Goal: Information Seeking & Learning: Check status

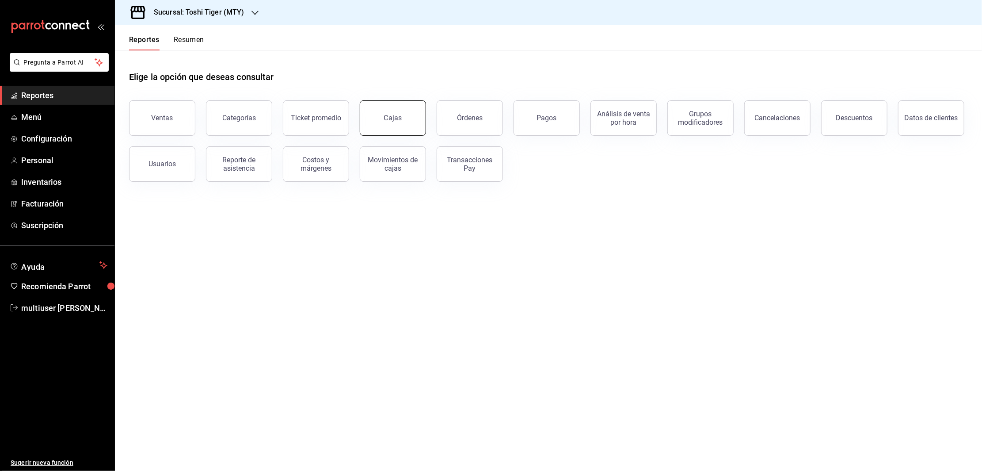
click at [400, 113] on div "Cajas" at bounding box center [393, 118] width 18 height 11
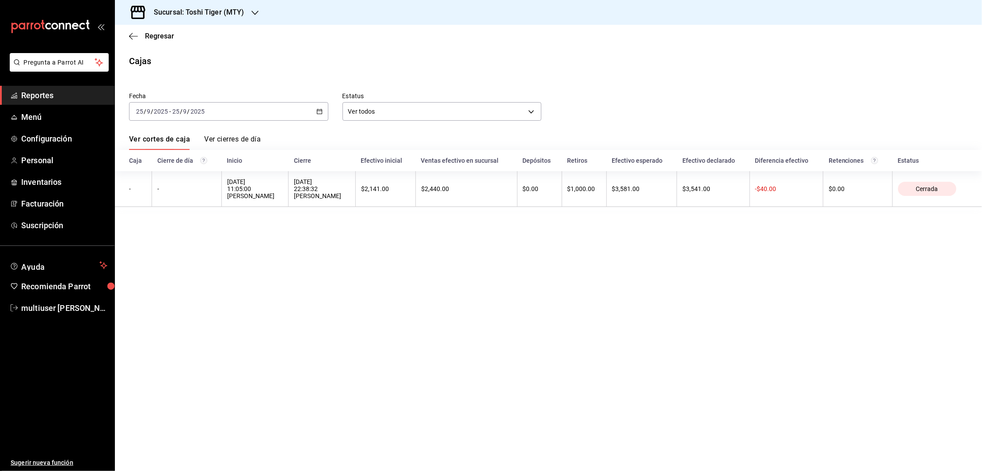
click at [314, 111] on div "[DATE] [DATE] - [DATE] [DATE]" at bounding box center [228, 111] width 199 height 19
click at [159, 240] on span "Rango de fechas" at bounding box center [171, 237] width 69 height 9
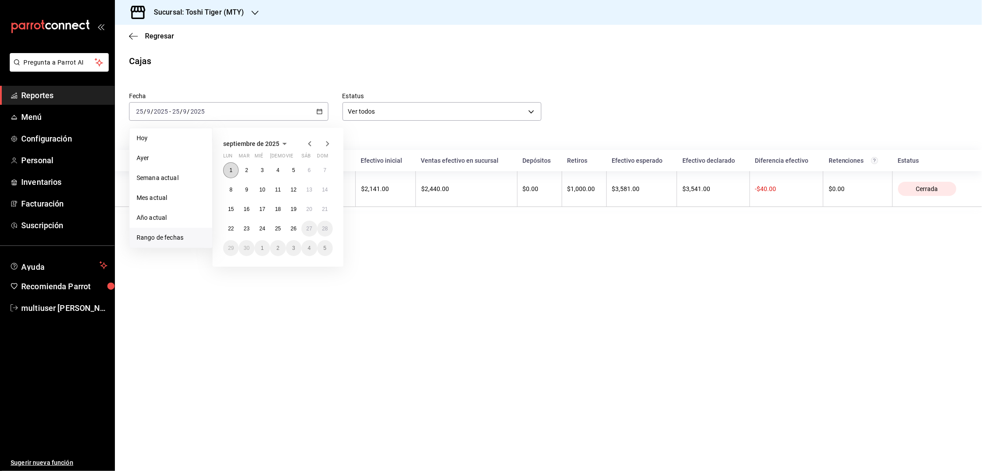
click at [228, 170] on button "1" at bounding box center [230, 170] width 15 height 16
click at [282, 187] on button "11" at bounding box center [277, 190] width 15 height 16
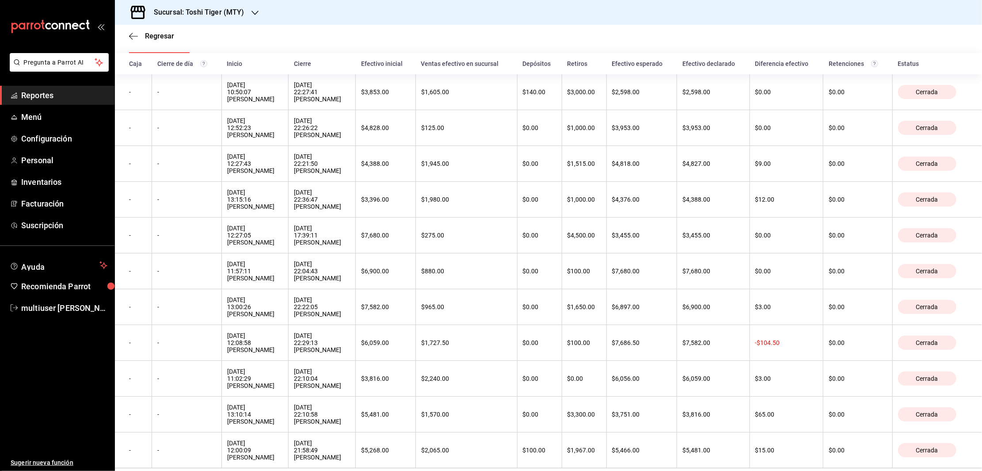
scroll to position [125, 0]
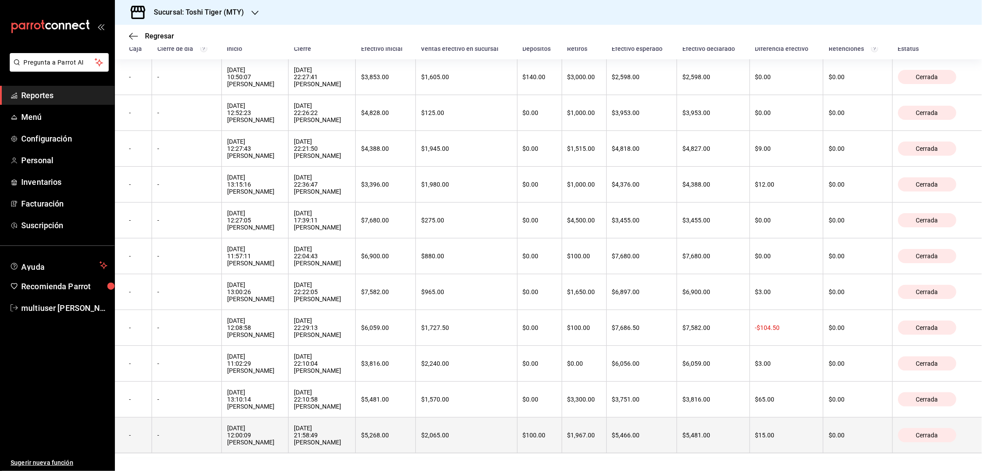
click at [245, 435] on div "[DATE] 12:00:09 [PERSON_NAME]" at bounding box center [255, 434] width 56 height 21
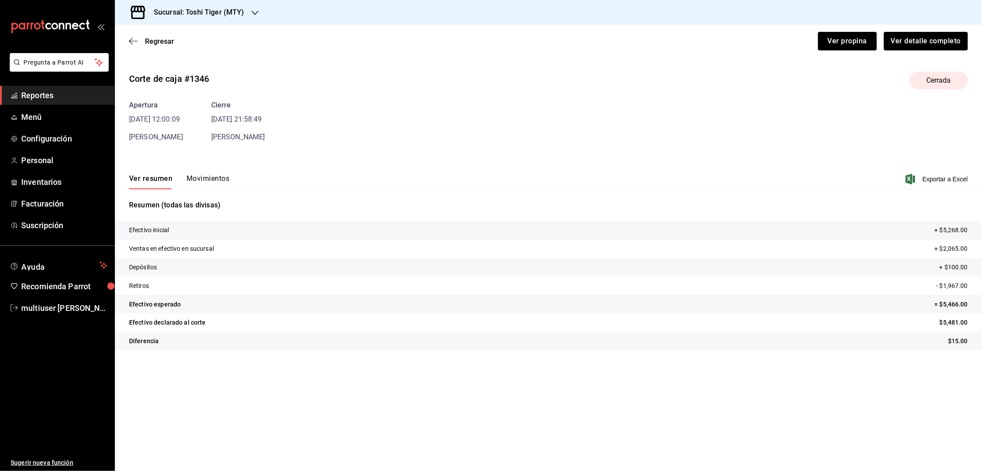
click at [202, 177] on button "Movimientos" at bounding box center [208, 181] width 43 height 15
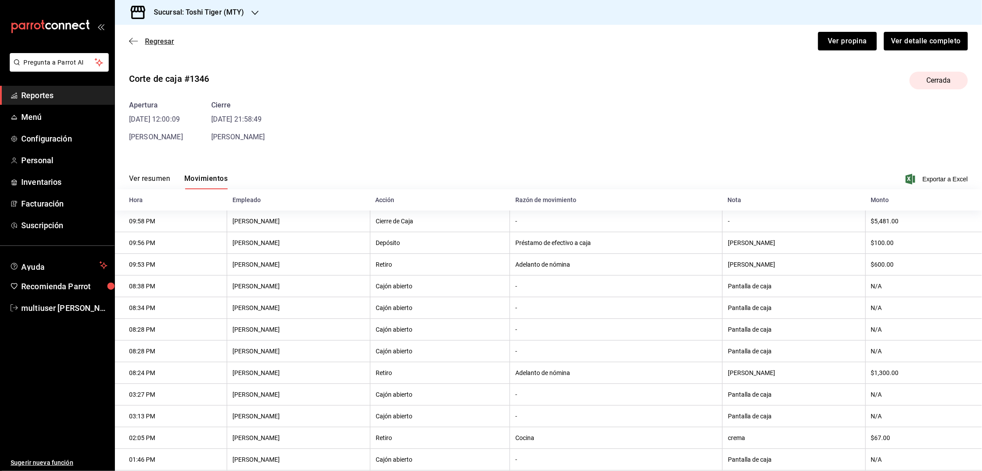
click at [133, 41] on icon "button" at bounding box center [133, 41] width 9 height 0
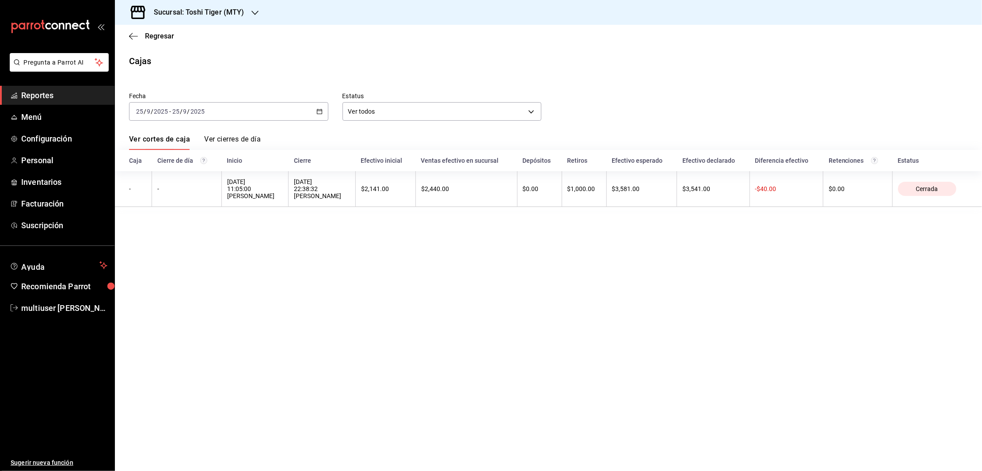
click at [319, 111] on icon "button" at bounding box center [320, 111] width 6 height 6
click at [160, 239] on span "Rango de fechas" at bounding box center [171, 237] width 69 height 9
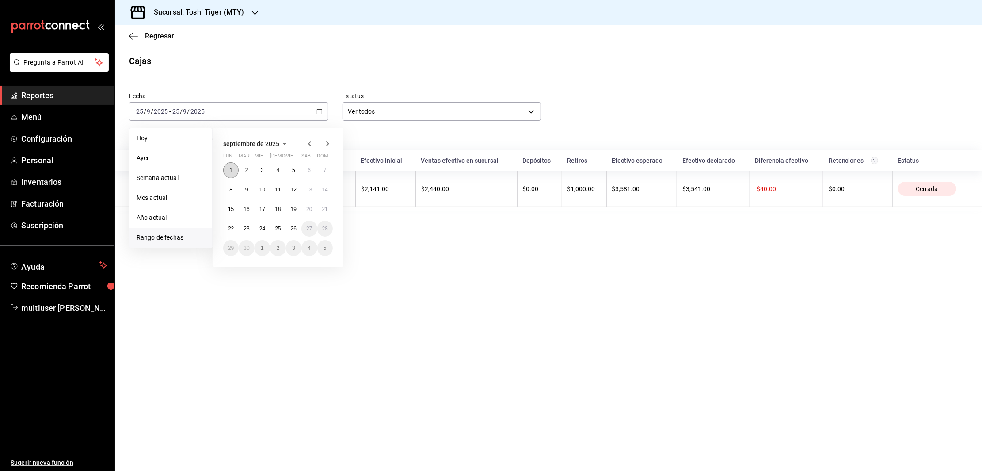
click at [231, 169] on abbr "1" at bounding box center [230, 170] width 3 height 6
click at [266, 189] on button "10" at bounding box center [262, 190] width 15 height 16
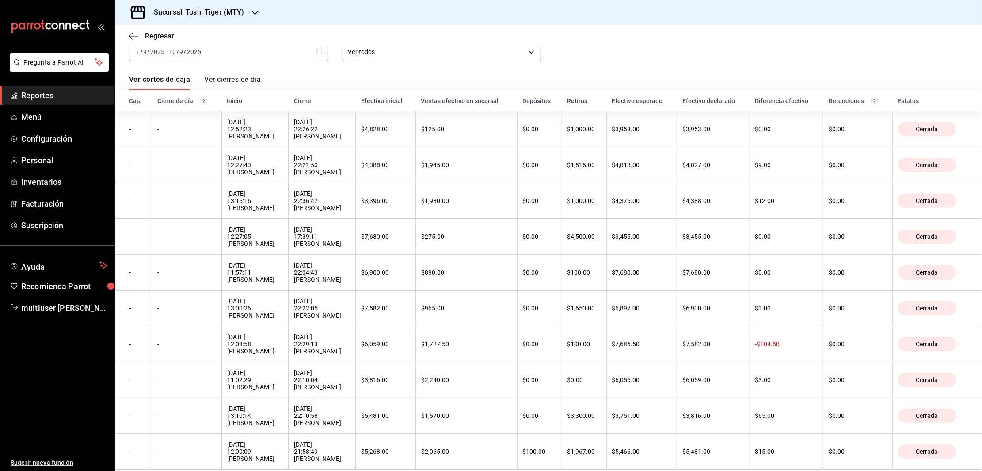
scroll to position [87, 0]
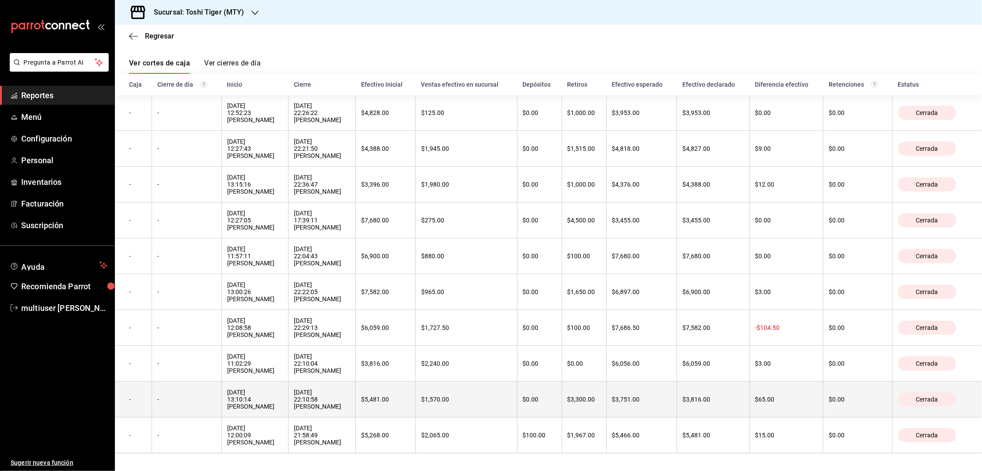
click at [194, 401] on div "-" at bounding box center [186, 399] width 58 height 7
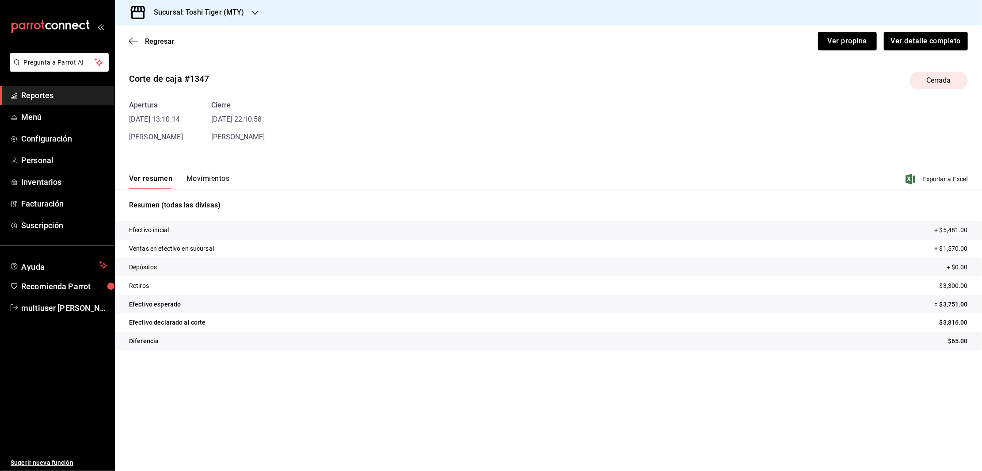
click at [197, 178] on button "Movimientos" at bounding box center [208, 181] width 43 height 15
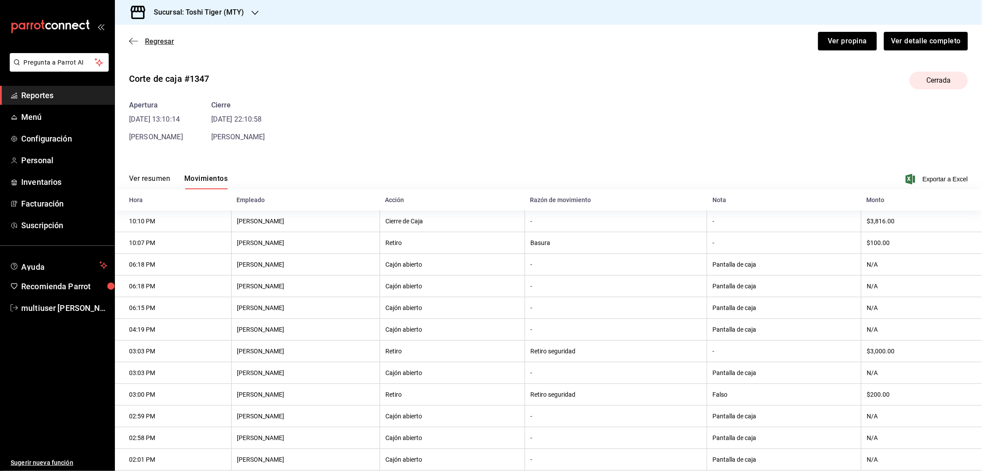
click at [130, 37] on icon "button" at bounding box center [133, 41] width 9 height 8
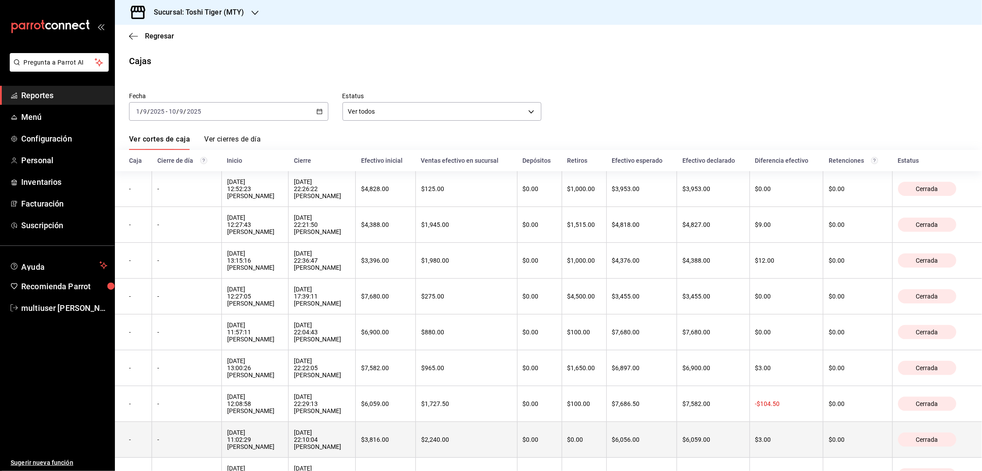
click at [192, 439] on th "-" at bounding box center [186, 440] width 69 height 36
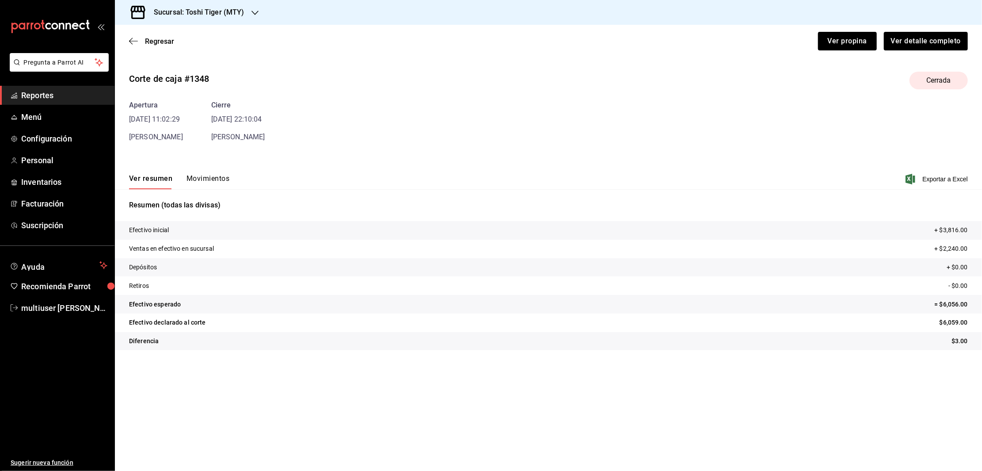
click at [195, 183] on button "Movimientos" at bounding box center [208, 181] width 43 height 15
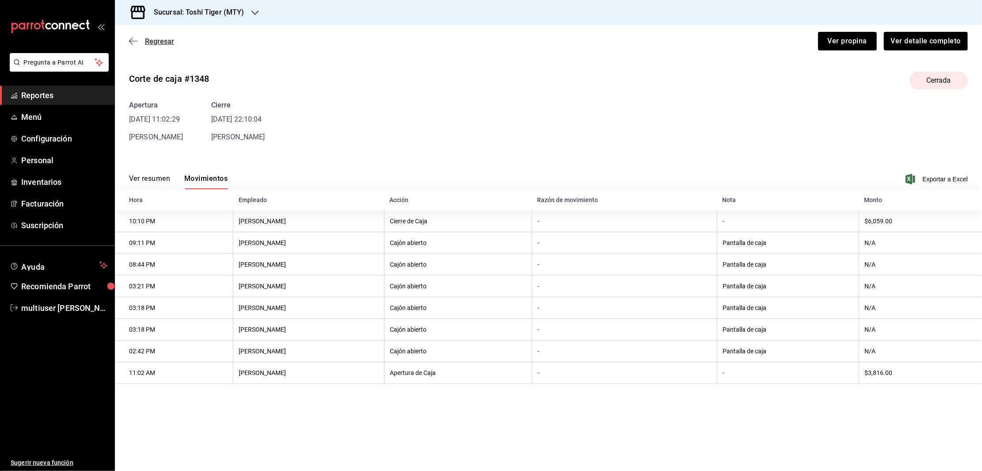
click at [130, 41] on icon "button" at bounding box center [133, 41] width 9 height 0
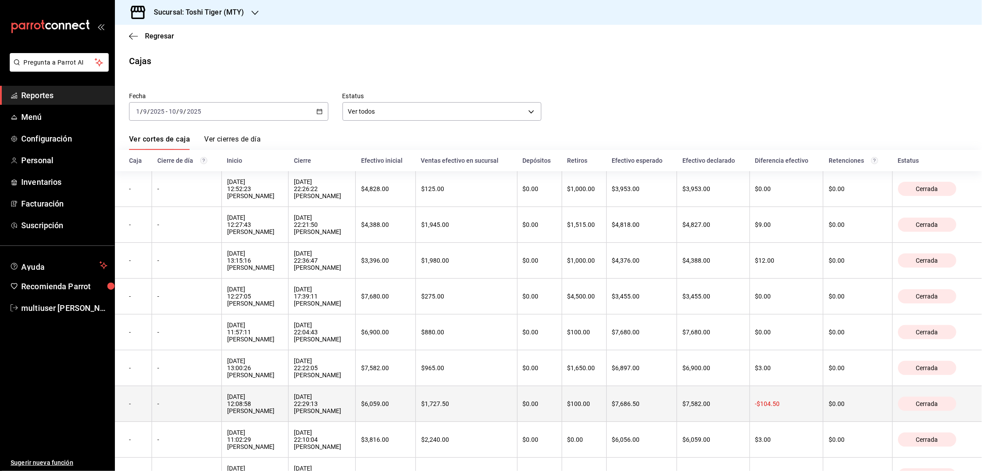
click at [183, 416] on th "-" at bounding box center [186, 404] width 69 height 36
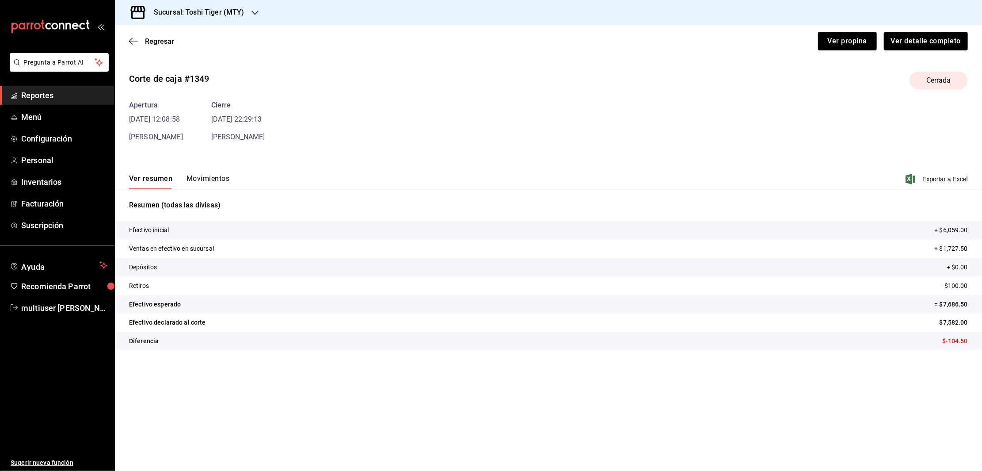
click at [204, 176] on button "Movimientos" at bounding box center [208, 181] width 43 height 15
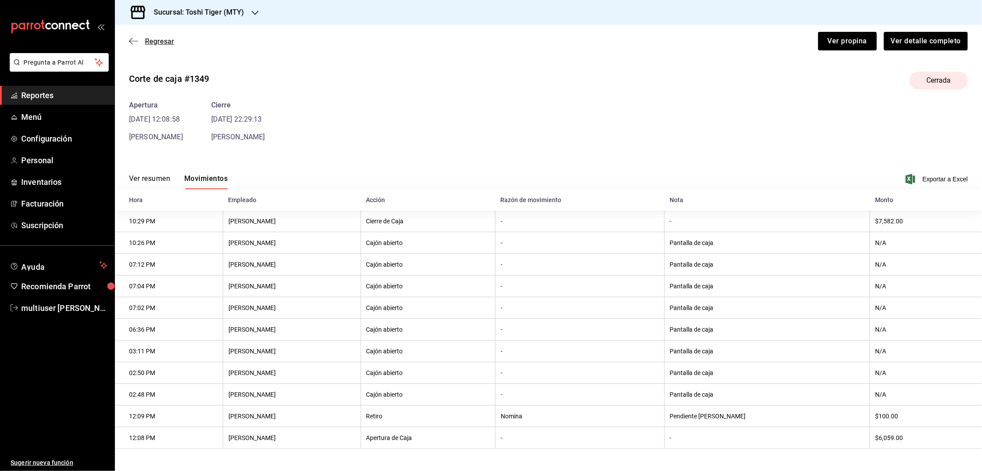
click at [136, 42] on icon "button" at bounding box center [133, 41] width 9 height 8
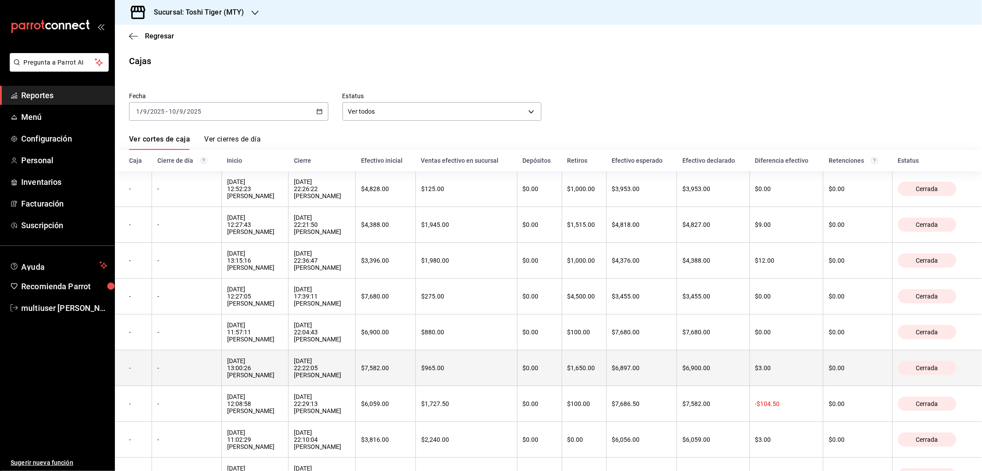
click at [191, 380] on th "-" at bounding box center [186, 368] width 69 height 36
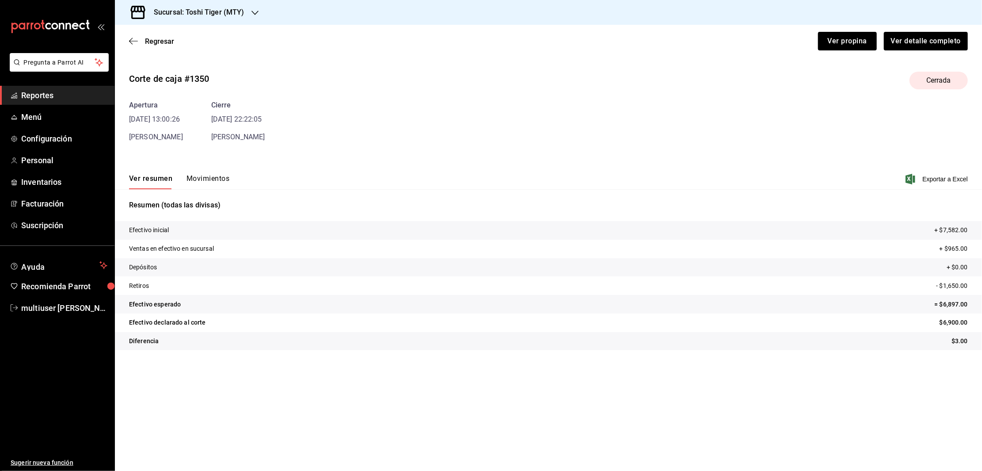
click at [200, 178] on button "Movimientos" at bounding box center [208, 181] width 43 height 15
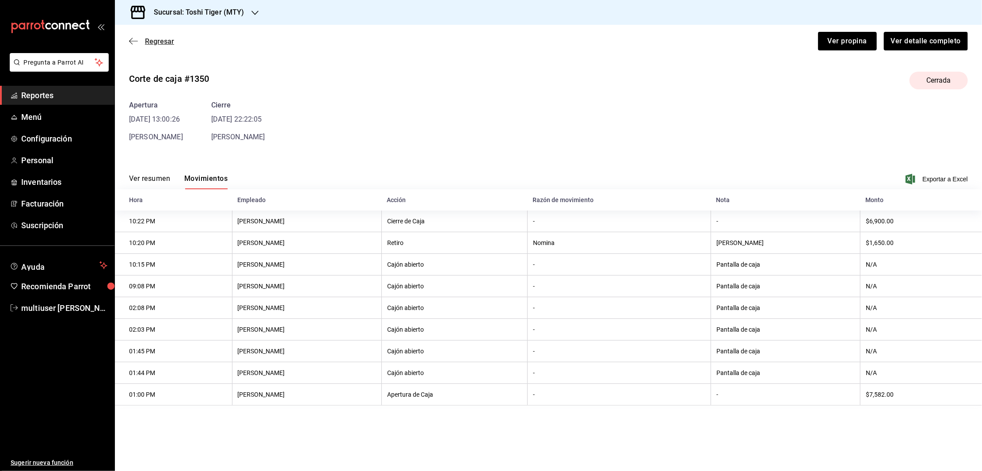
click at [134, 44] on icon "button" at bounding box center [133, 41] width 9 height 8
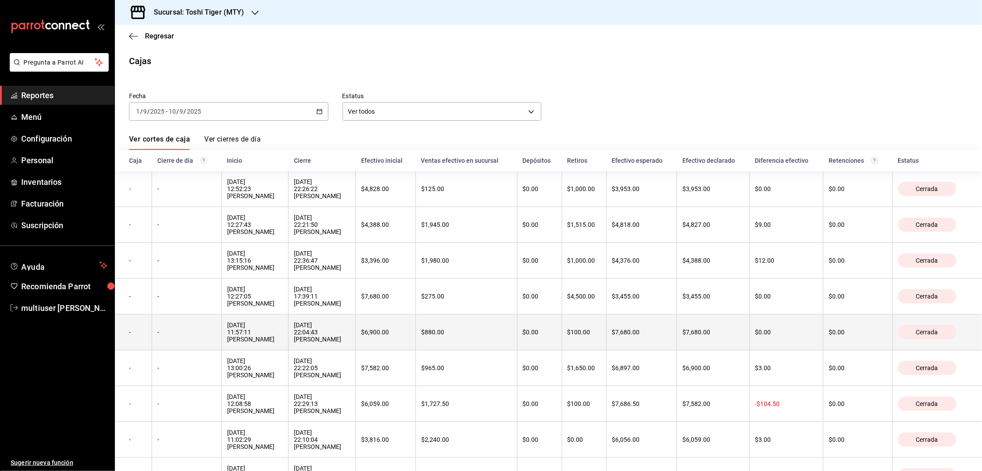
click at [183, 332] on th "-" at bounding box center [186, 332] width 69 height 36
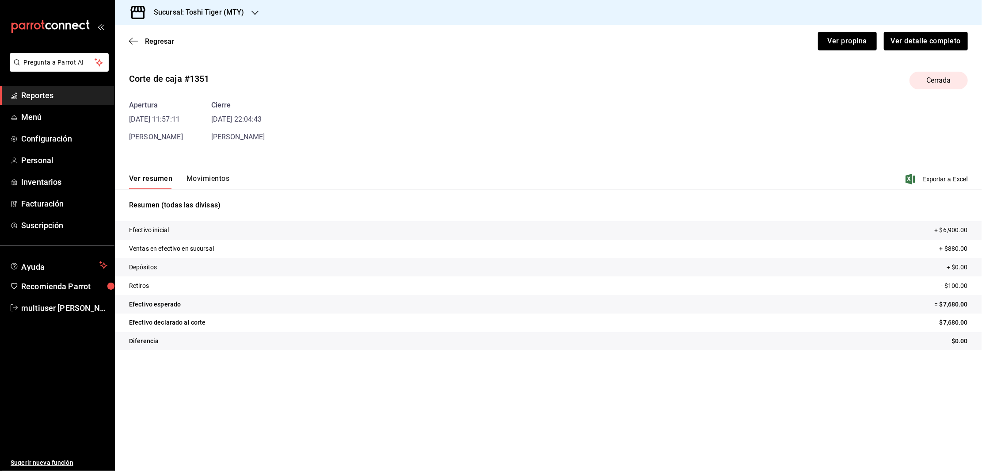
click at [198, 181] on button "Movimientos" at bounding box center [208, 181] width 43 height 15
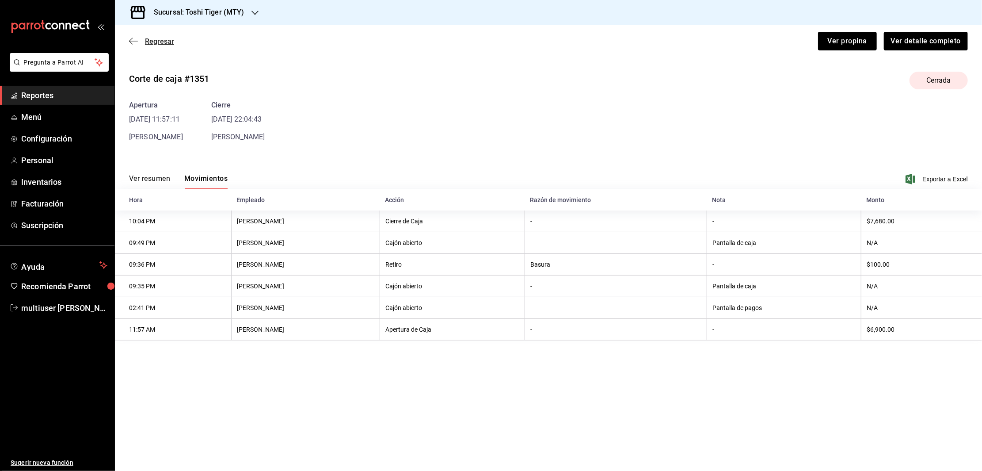
click at [132, 38] on icon "button" at bounding box center [131, 41] width 4 height 7
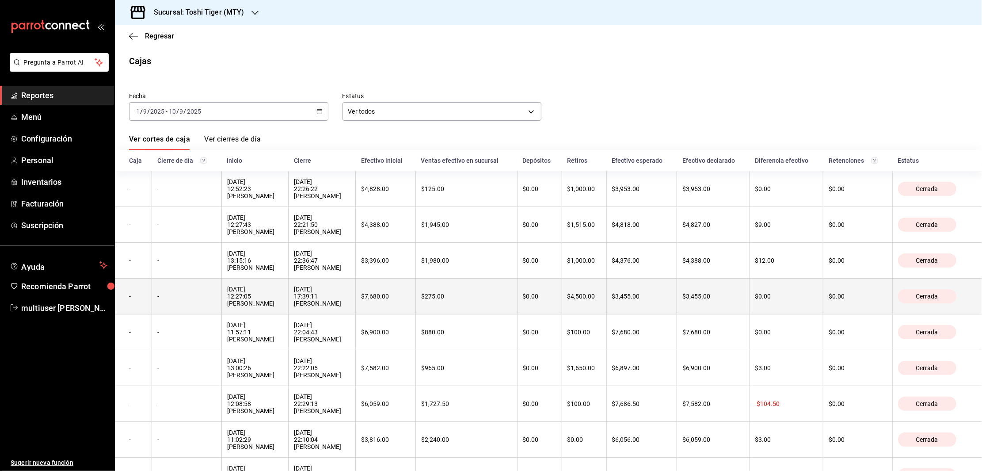
click at [189, 305] on th "-" at bounding box center [186, 297] width 69 height 36
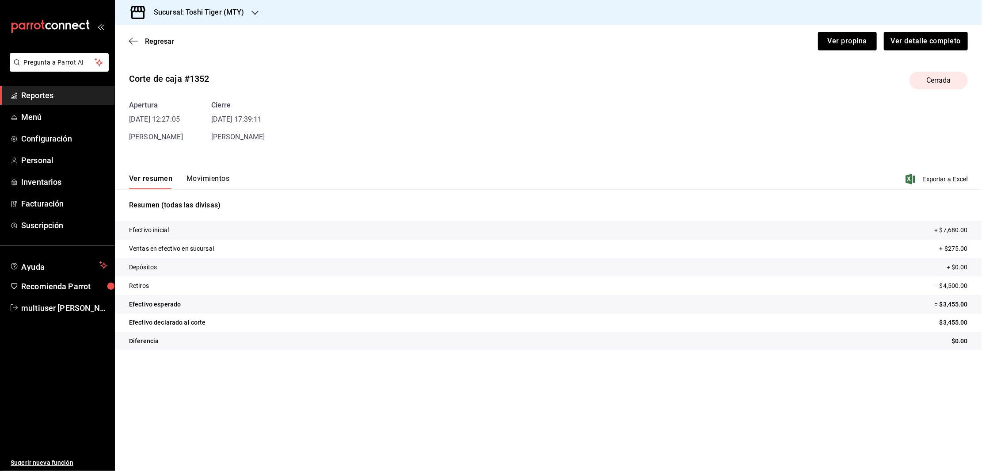
click at [195, 179] on button "Movimientos" at bounding box center [208, 181] width 43 height 15
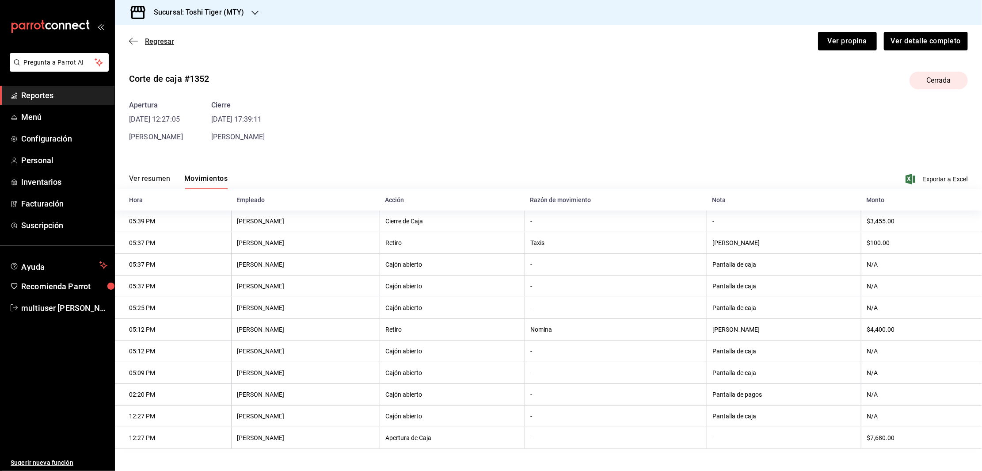
click at [134, 38] on icon "button" at bounding box center [133, 41] width 9 height 8
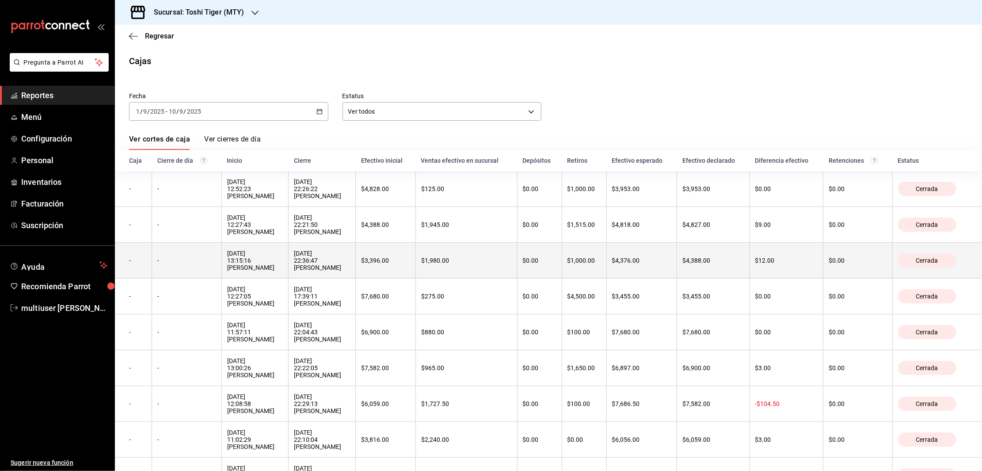
click at [185, 257] on th "-" at bounding box center [186, 261] width 69 height 36
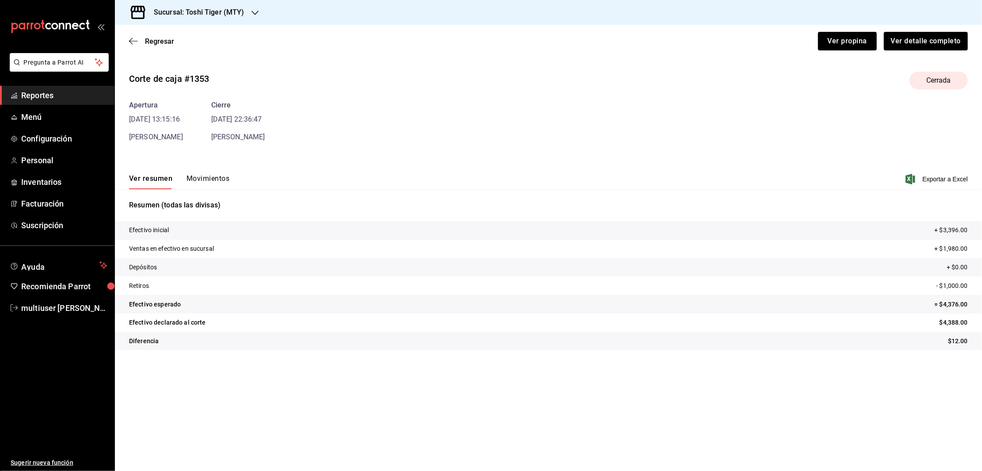
click at [192, 179] on button "Movimientos" at bounding box center [208, 181] width 43 height 15
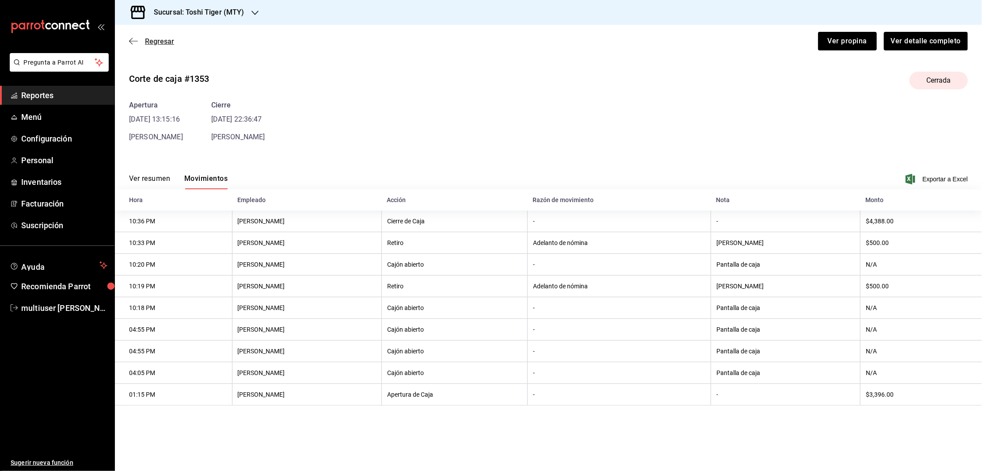
click at [130, 43] on icon "button" at bounding box center [133, 41] width 9 height 8
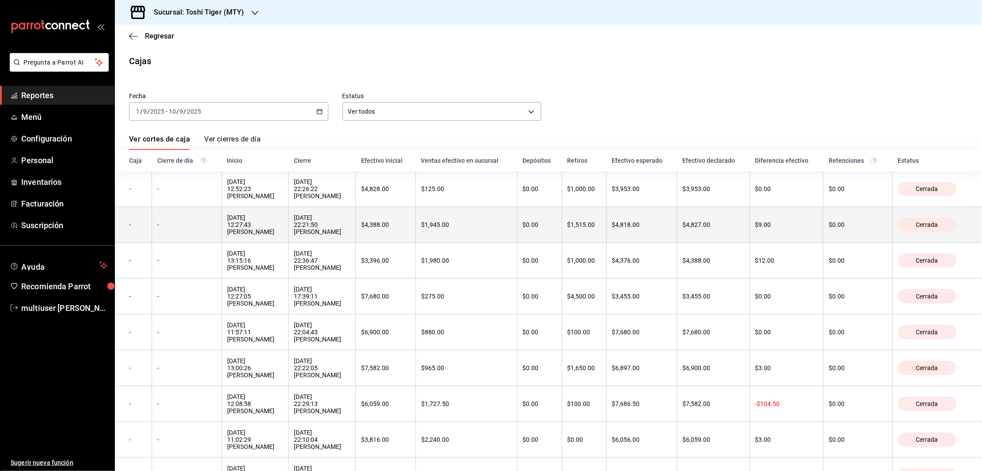
click at [172, 233] on th "-" at bounding box center [186, 225] width 69 height 36
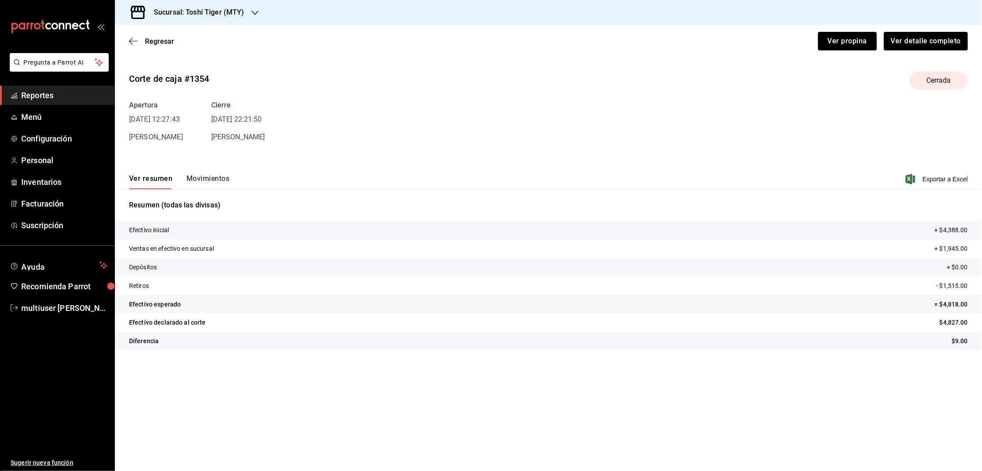
click at [199, 179] on button "Movimientos" at bounding box center [208, 181] width 43 height 15
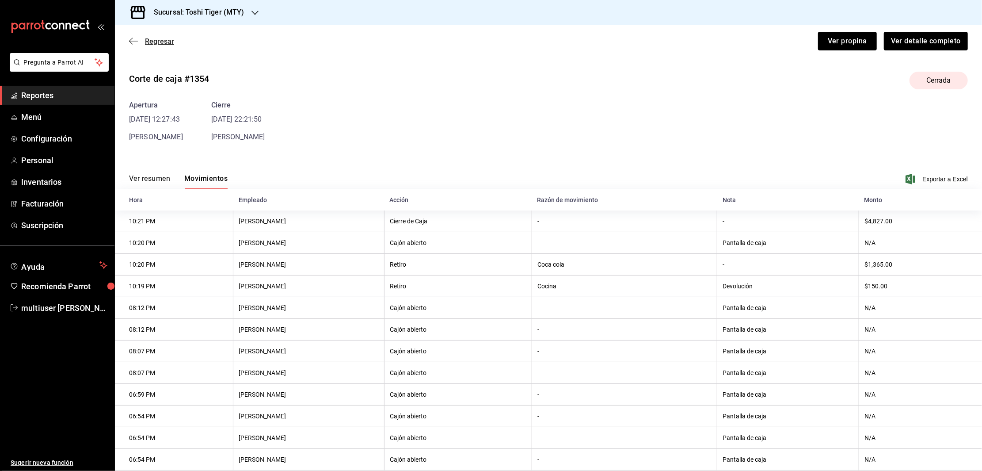
click at [133, 41] on icon "button" at bounding box center [133, 41] width 9 height 0
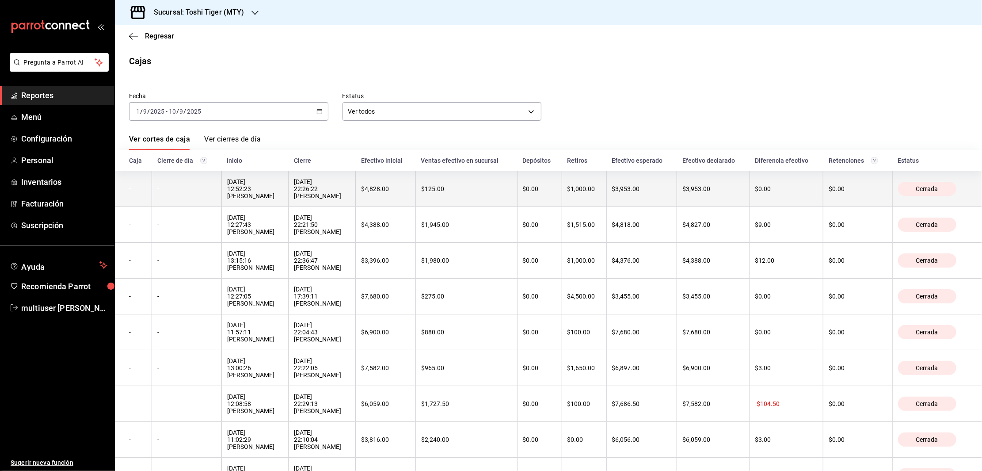
click at [179, 192] on div "-" at bounding box center [186, 188] width 58 height 7
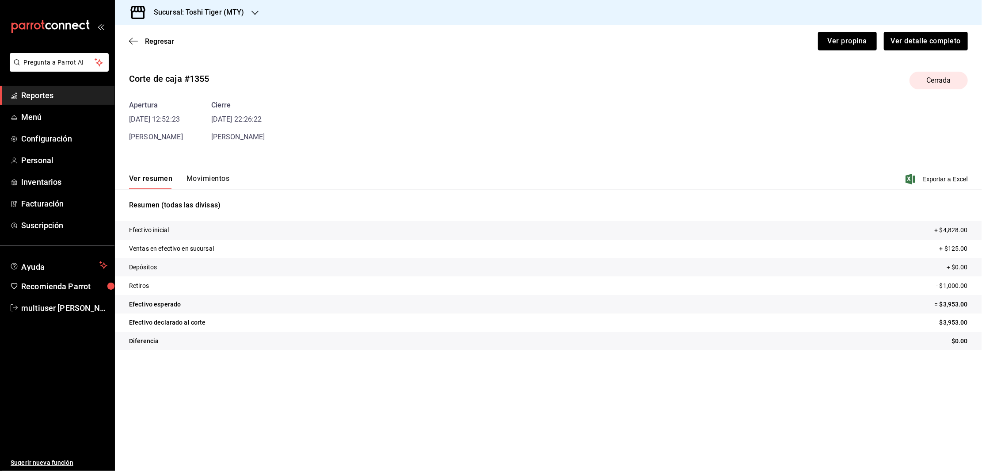
click at [200, 179] on button "Movimientos" at bounding box center [208, 181] width 43 height 15
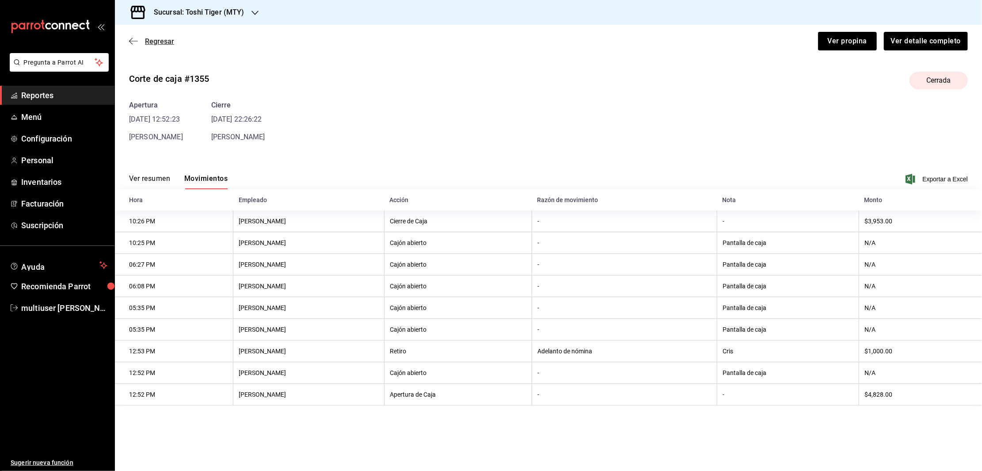
click at [133, 40] on icon "button" at bounding box center [133, 41] width 9 height 8
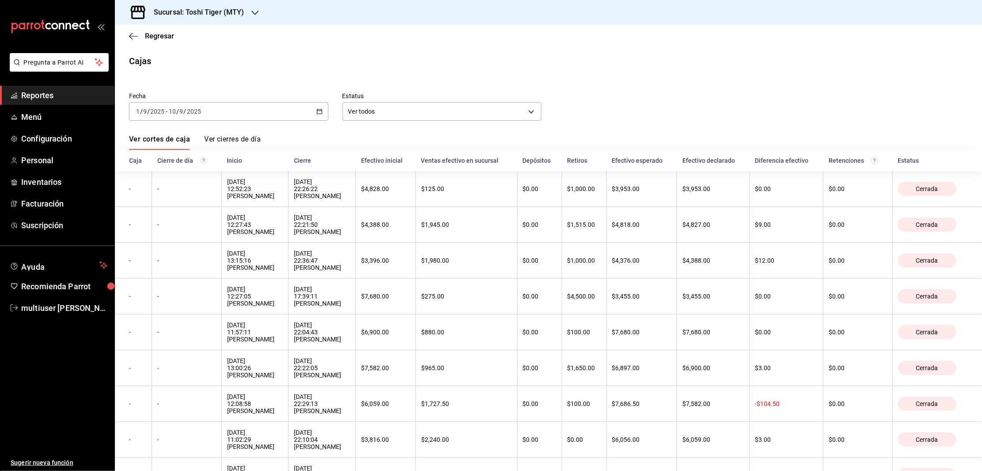
click at [318, 111] on icon "button" at bounding box center [320, 111] width 6 height 6
click at [167, 235] on span "Rango de fechas" at bounding box center [171, 237] width 69 height 9
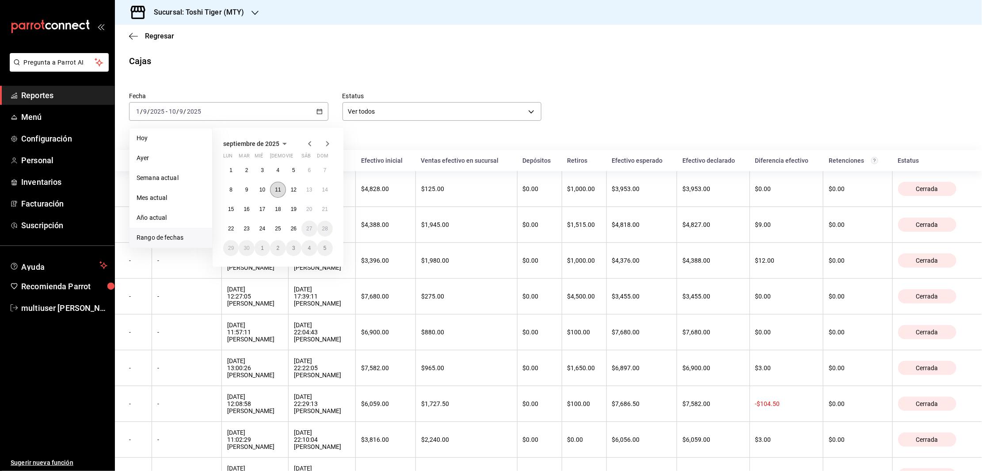
click at [278, 191] on abbr "11" at bounding box center [278, 190] width 6 height 6
click at [309, 208] on abbr "20" at bounding box center [309, 209] width 6 height 6
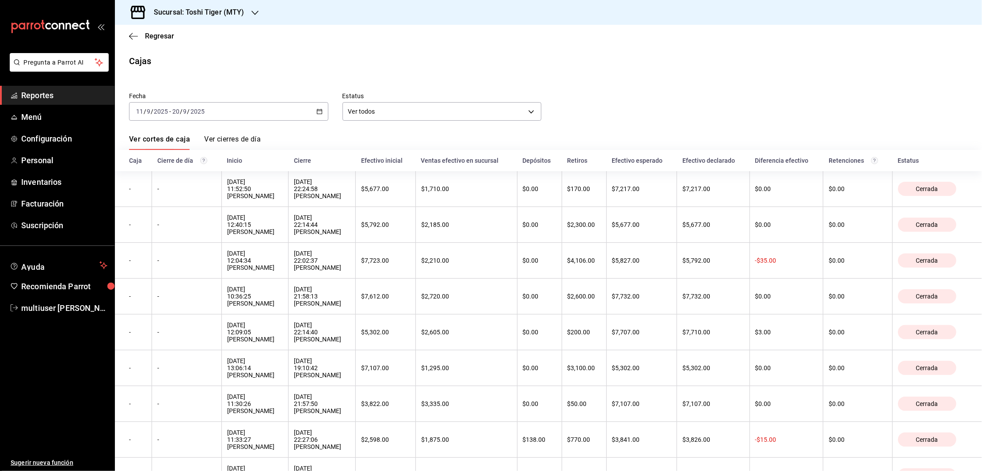
scroll to position [50, 0]
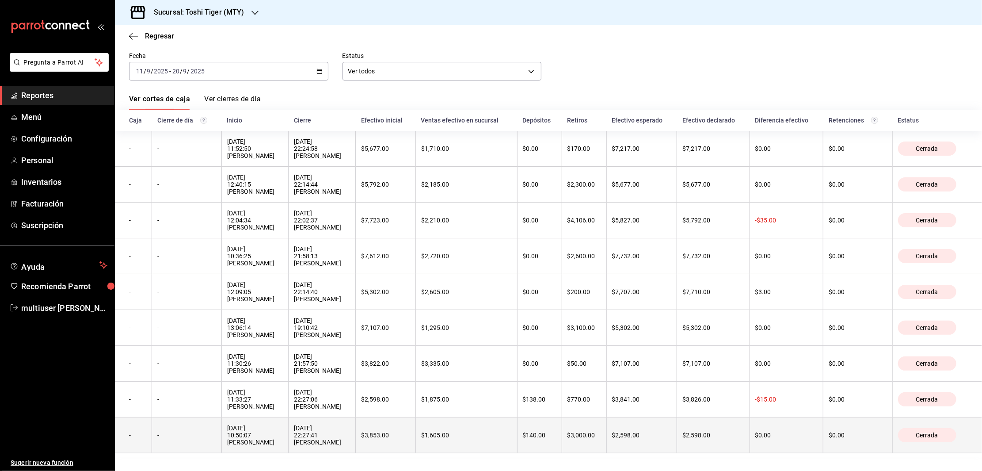
click at [181, 421] on th "-" at bounding box center [186, 435] width 69 height 36
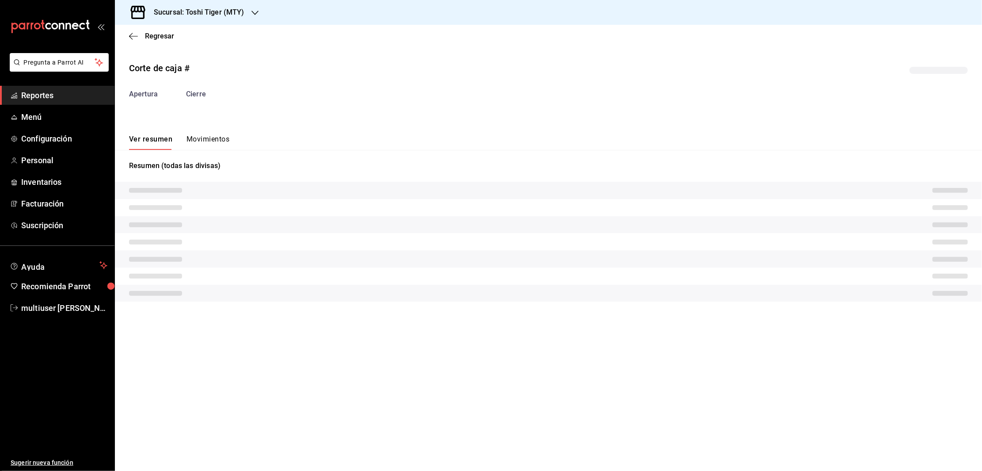
click at [198, 142] on button "Movimientos" at bounding box center [208, 142] width 43 height 15
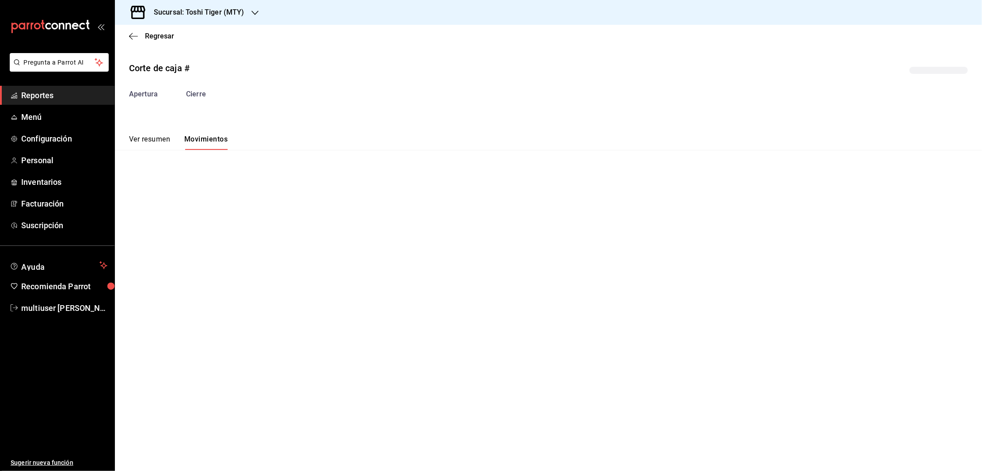
click at [147, 137] on button "Ver resumen" at bounding box center [149, 142] width 41 height 15
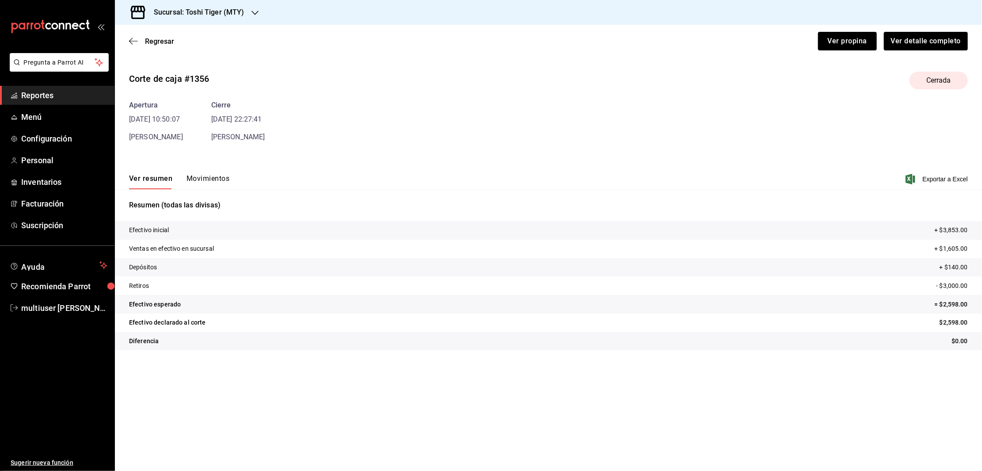
click at [208, 185] on button "Movimientos" at bounding box center [208, 181] width 43 height 15
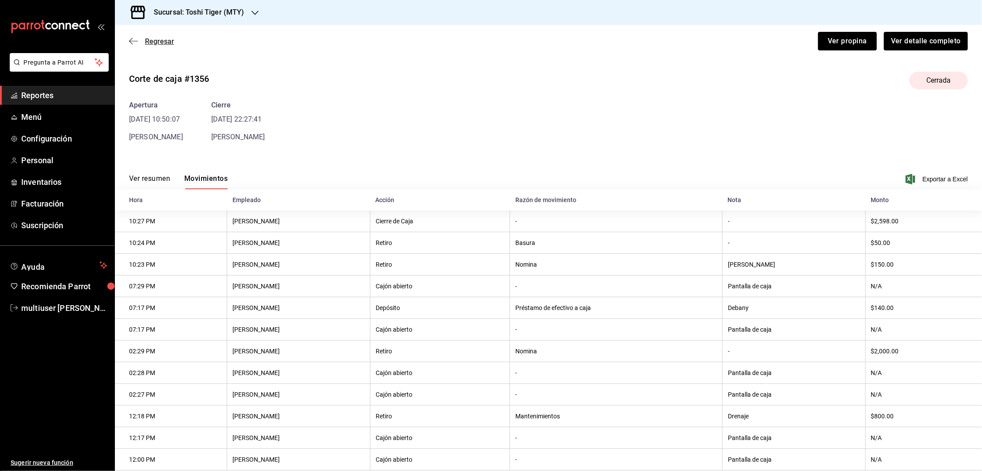
click at [133, 42] on icon "button" at bounding box center [133, 41] width 9 height 8
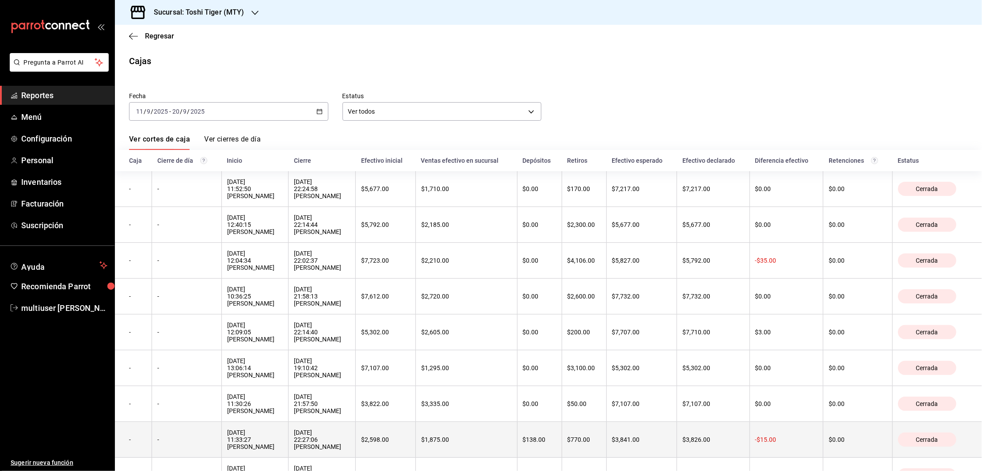
click at [189, 454] on th "-" at bounding box center [186, 440] width 69 height 36
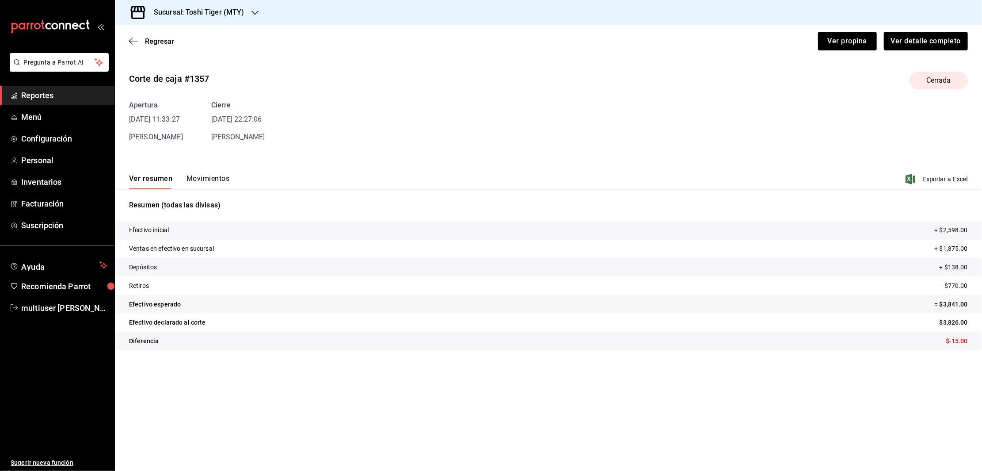
click at [196, 174] on button "Movimientos" at bounding box center [208, 181] width 43 height 15
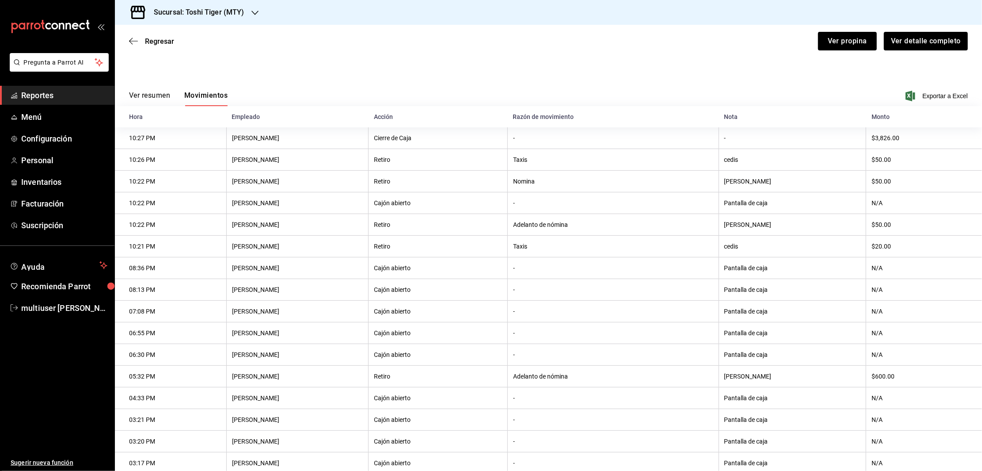
scroll to position [46, 0]
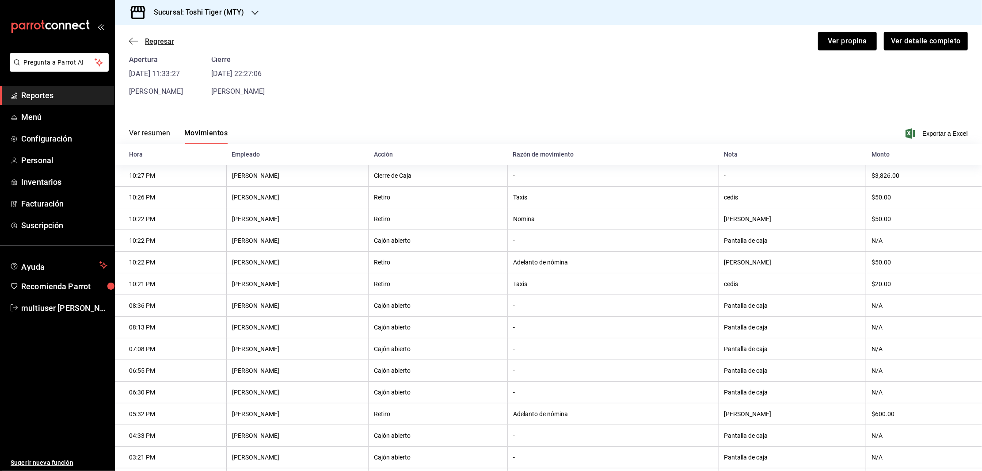
click at [133, 39] on icon "button" at bounding box center [133, 41] width 9 height 8
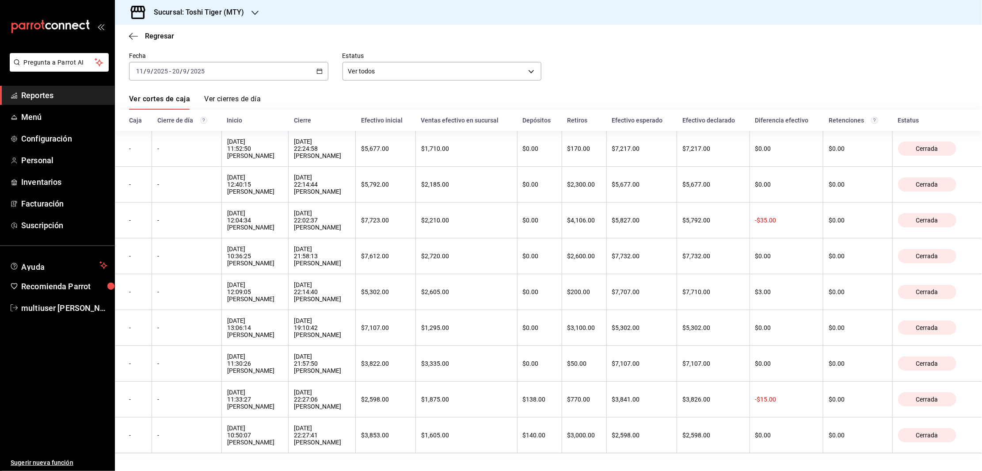
scroll to position [50, 0]
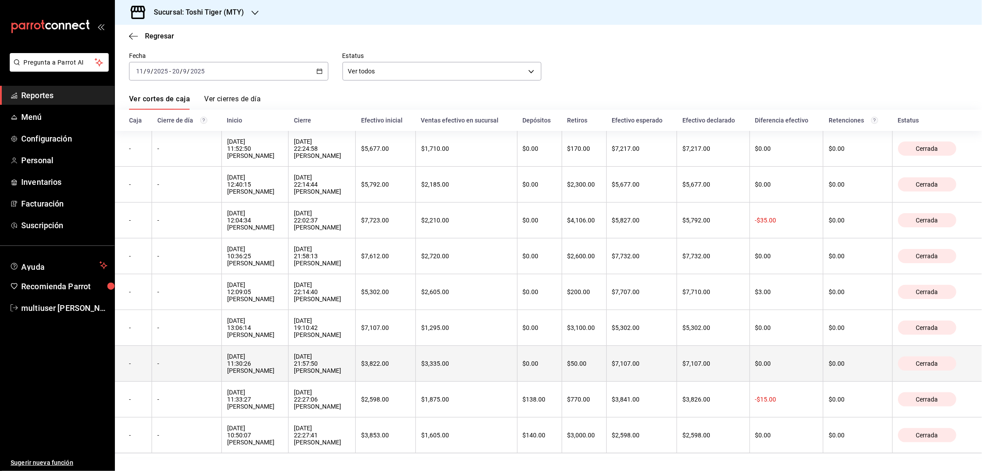
click at [236, 359] on div "[DATE] 11:30:26 [PERSON_NAME]" at bounding box center [255, 363] width 56 height 21
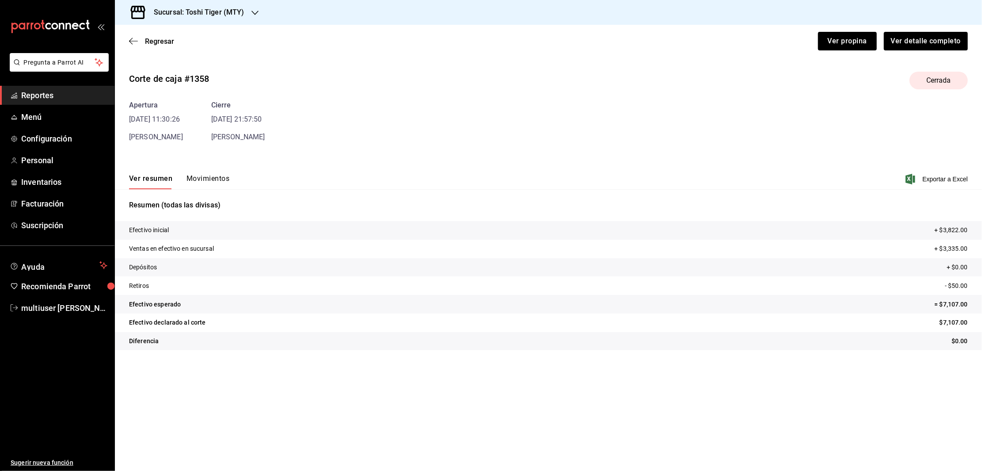
click at [205, 181] on button "Movimientos" at bounding box center [208, 181] width 43 height 15
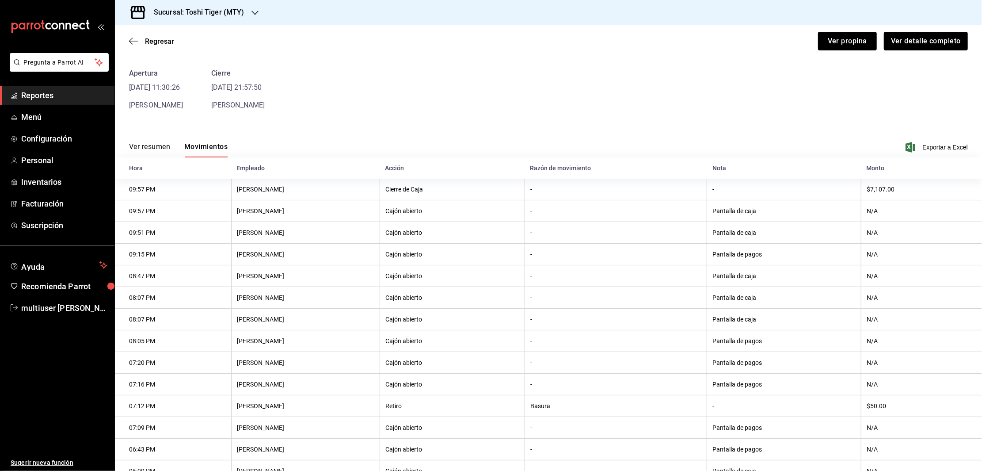
scroll to position [29, 0]
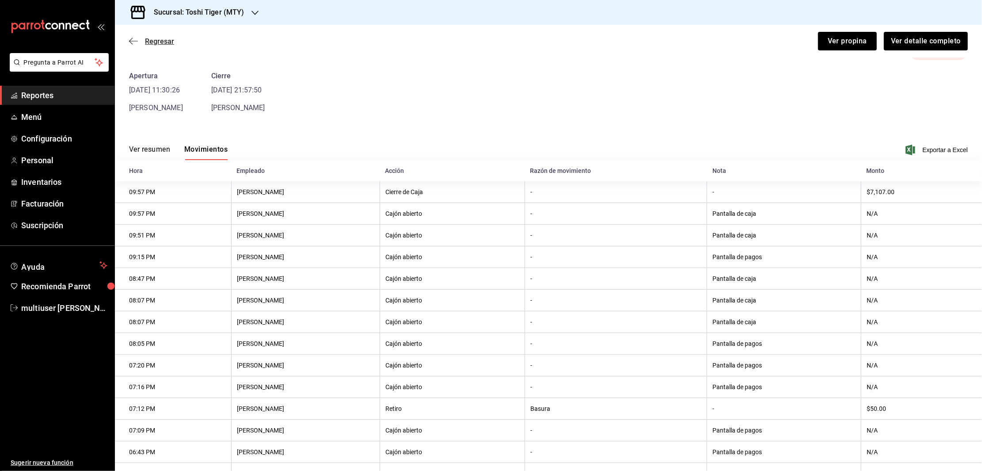
click at [135, 42] on icon "button" at bounding box center [133, 41] width 9 height 8
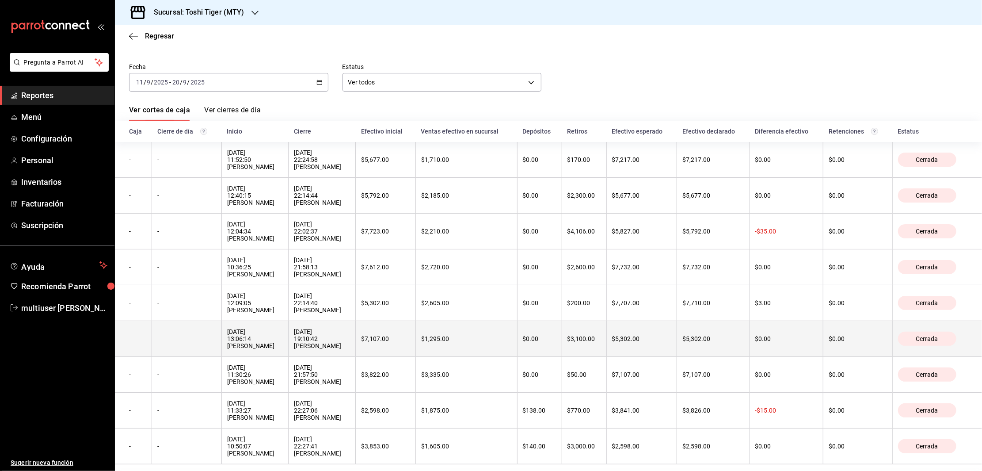
click at [196, 338] on th "-" at bounding box center [186, 339] width 69 height 36
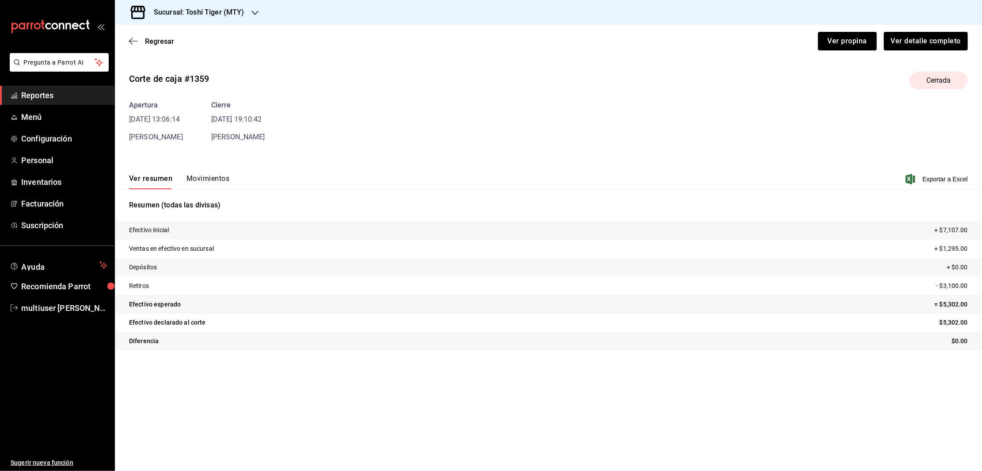
click at [199, 178] on button "Movimientos" at bounding box center [208, 181] width 43 height 15
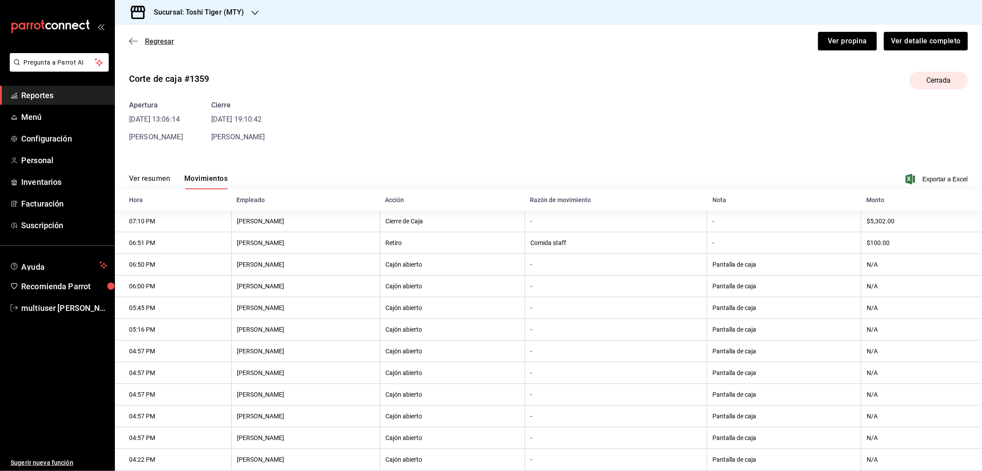
click at [134, 40] on icon "button" at bounding box center [133, 41] width 9 height 8
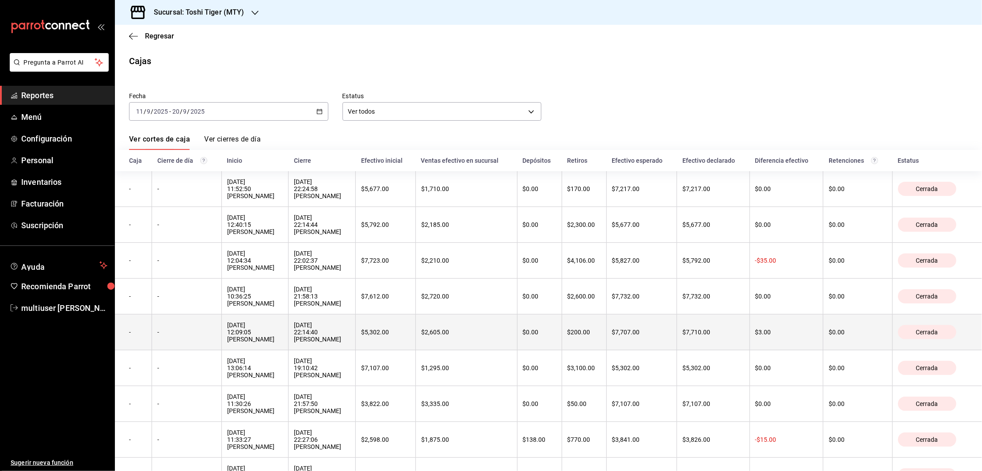
click at [171, 336] on div "-" at bounding box center [186, 331] width 58 height 7
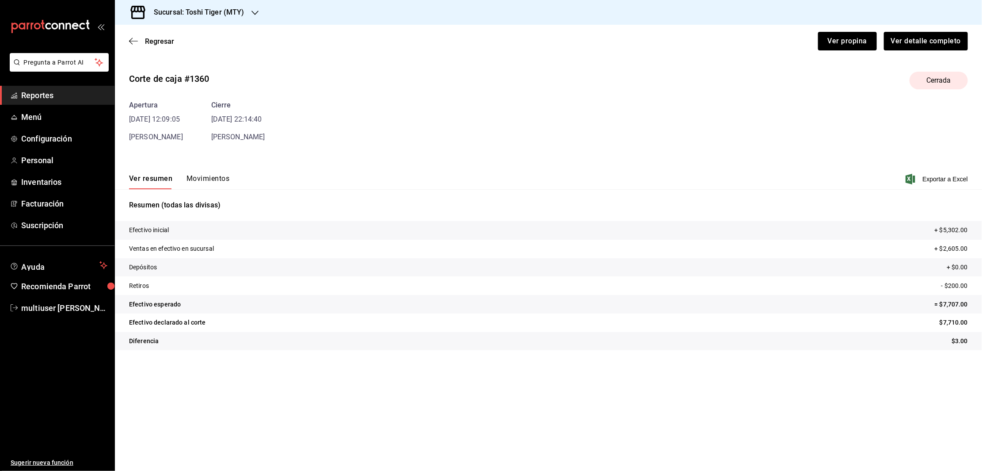
click at [199, 174] on button "Movimientos" at bounding box center [208, 181] width 43 height 15
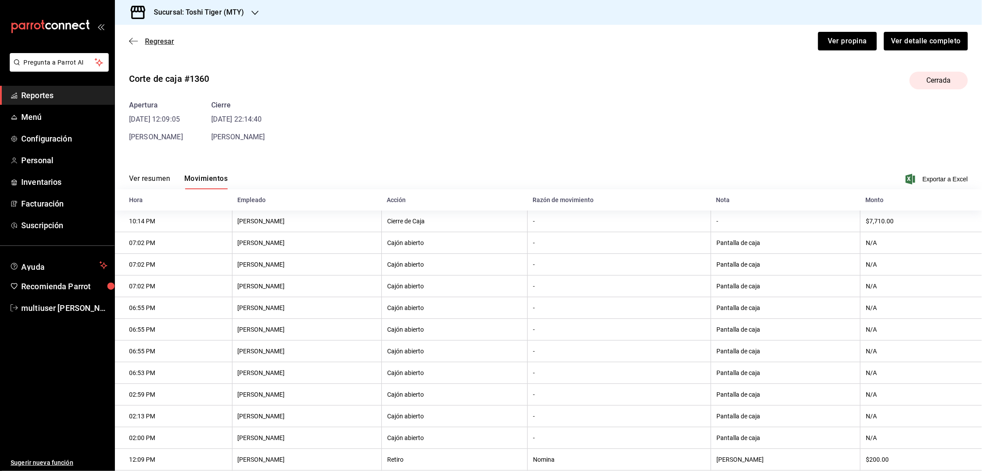
click at [135, 39] on icon "button" at bounding box center [133, 41] width 9 height 8
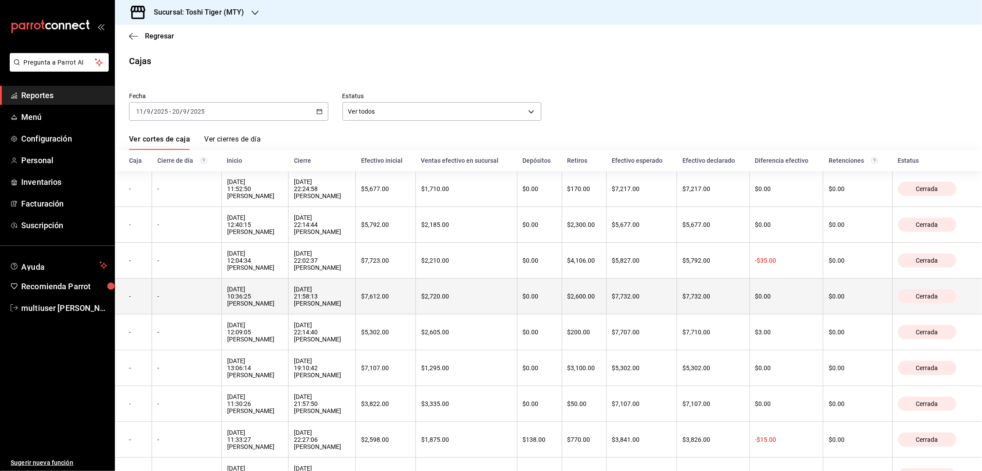
click at [200, 299] on div "-" at bounding box center [186, 296] width 58 height 7
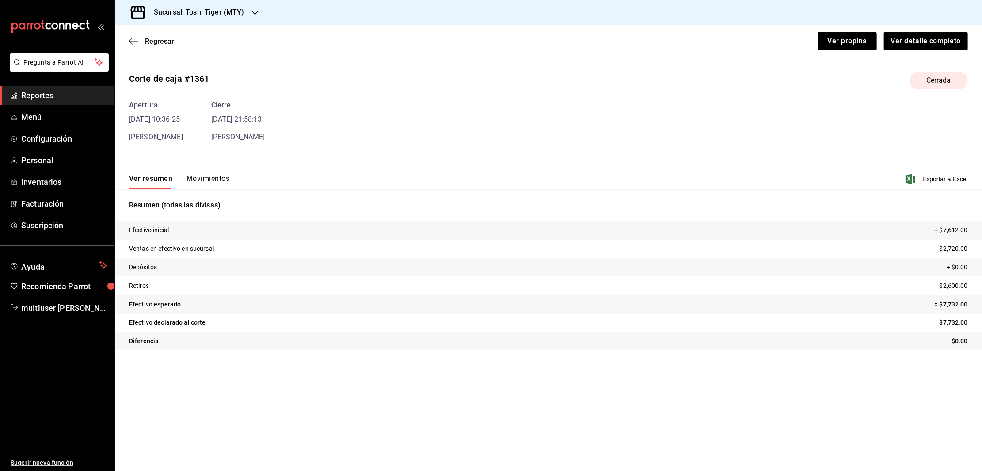
click at [216, 188] on button "Movimientos" at bounding box center [208, 181] width 43 height 15
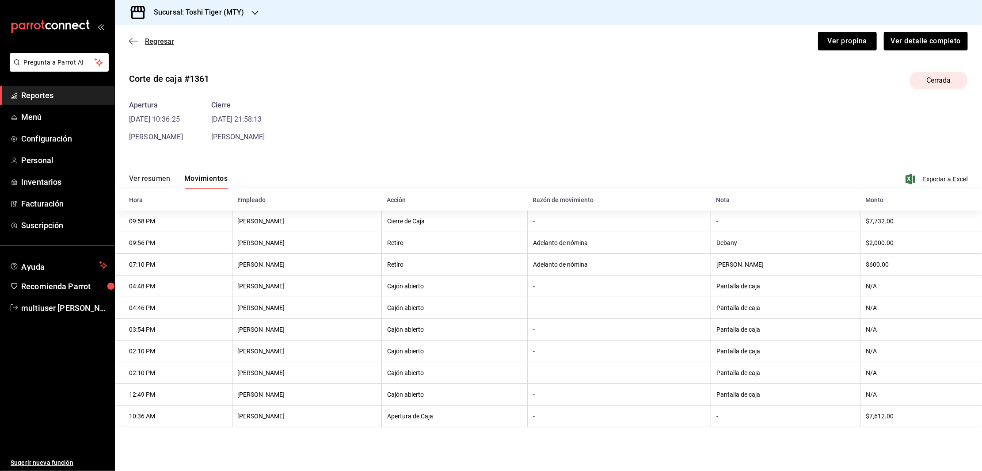
click at [134, 42] on icon "button" at bounding box center [133, 41] width 9 height 8
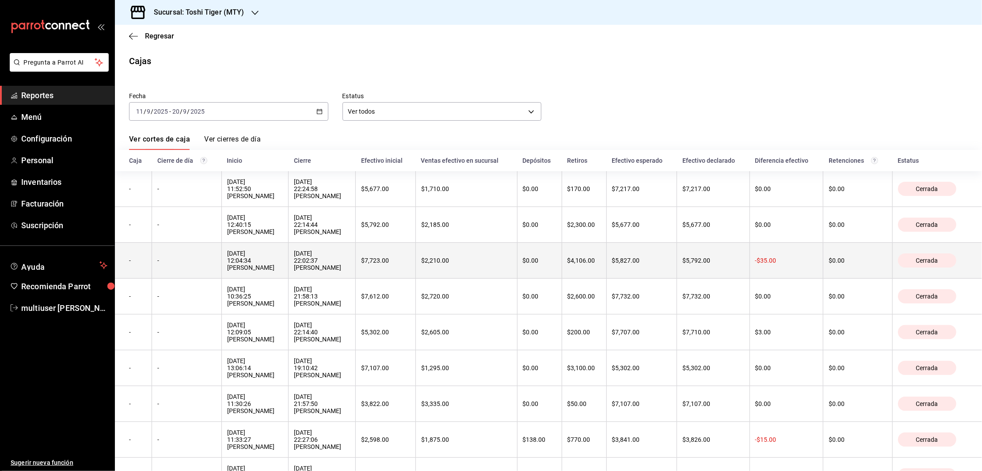
click at [178, 254] on th "-" at bounding box center [186, 261] width 69 height 36
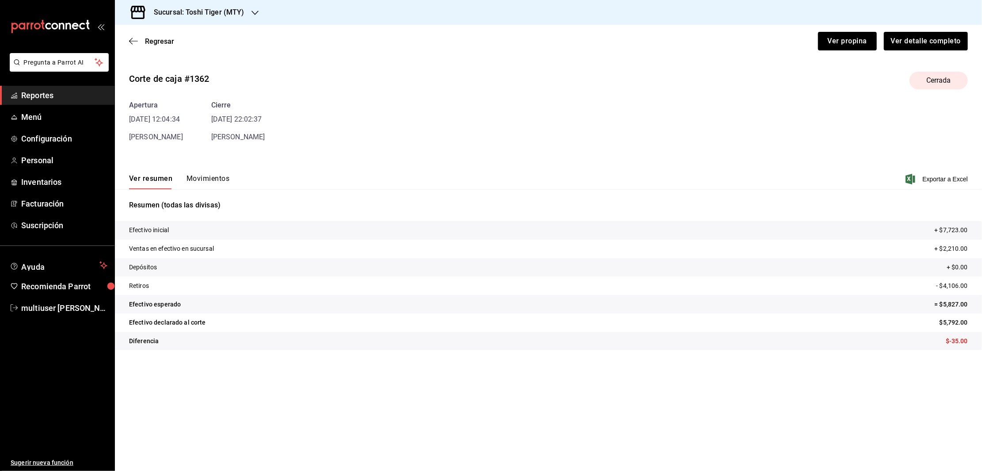
click at [202, 183] on button "Movimientos" at bounding box center [208, 181] width 43 height 15
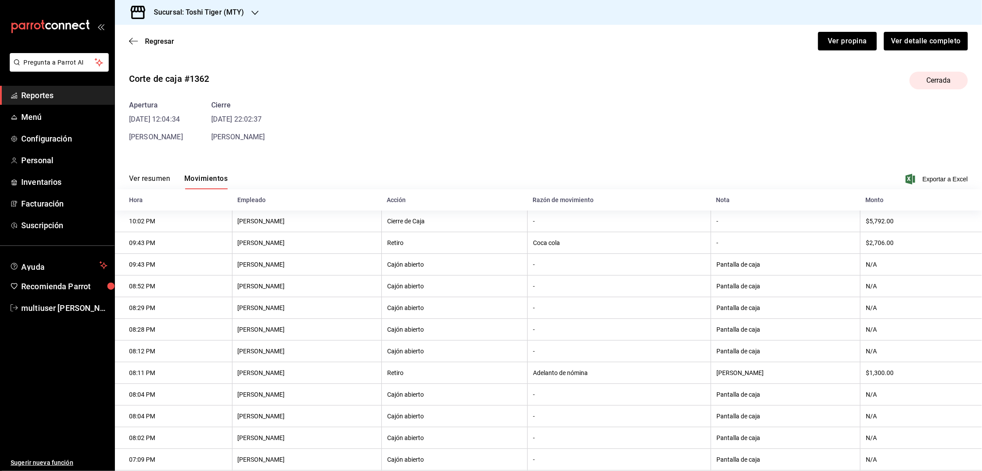
click at [134, 46] on div "Regresar Ver propina Ver detalle completo" at bounding box center [548, 41] width 867 height 33
click at [134, 41] on icon "button" at bounding box center [133, 41] width 9 height 0
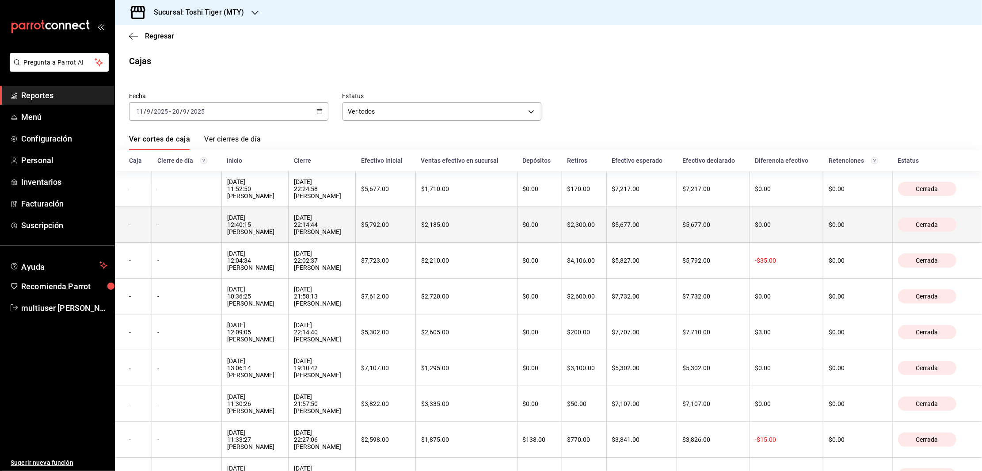
click at [184, 218] on th "-" at bounding box center [186, 225] width 69 height 36
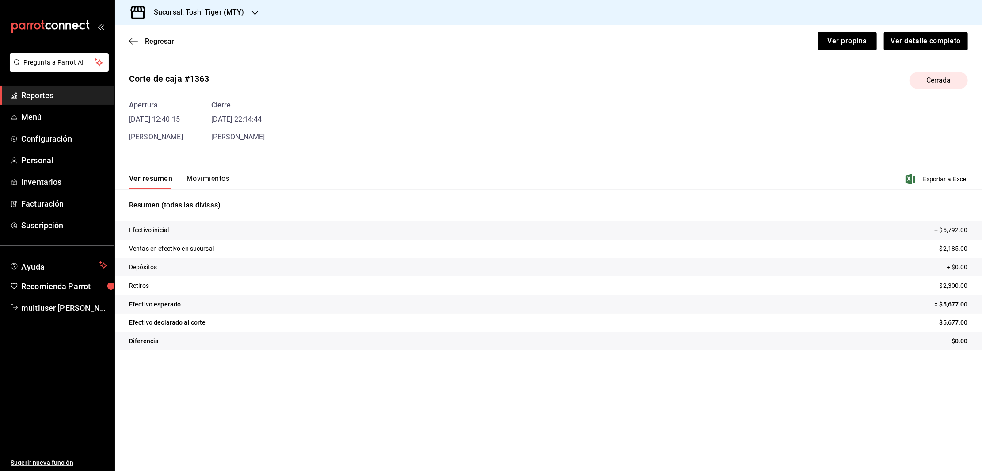
click at [208, 180] on button "Movimientos" at bounding box center [208, 181] width 43 height 15
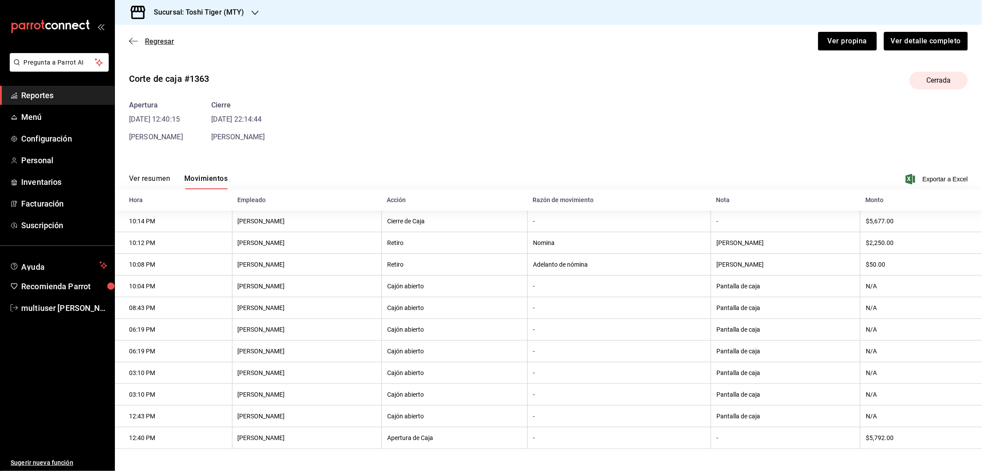
click at [134, 42] on icon "button" at bounding box center [133, 41] width 9 height 8
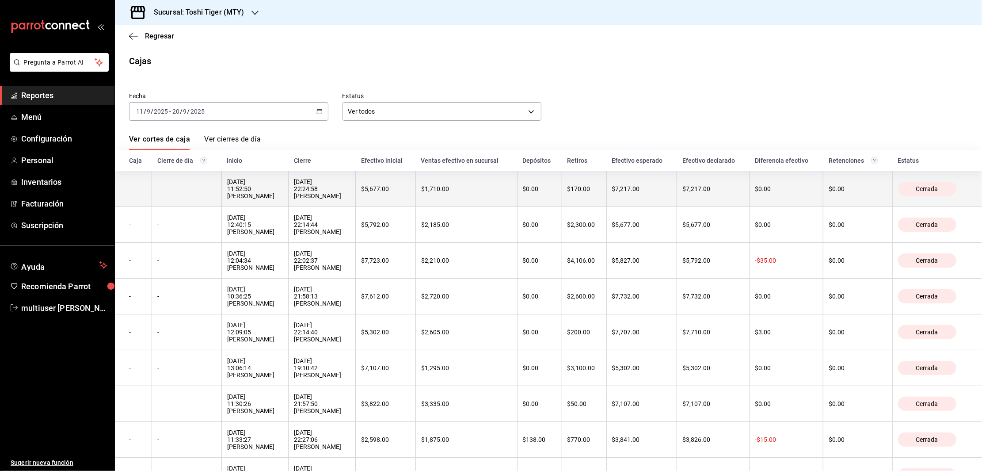
click at [185, 191] on div "-" at bounding box center [186, 188] width 58 height 7
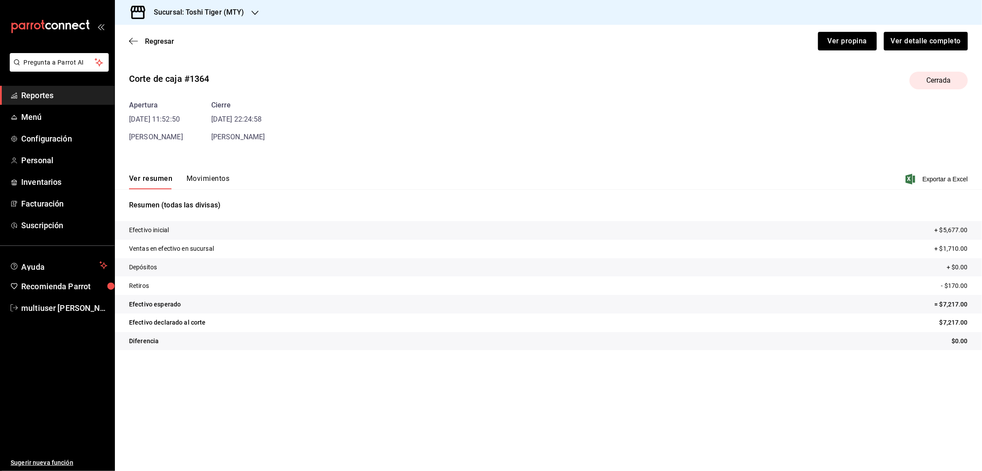
click at [205, 181] on button "Movimientos" at bounding box center [208, 181] width 43 height 15
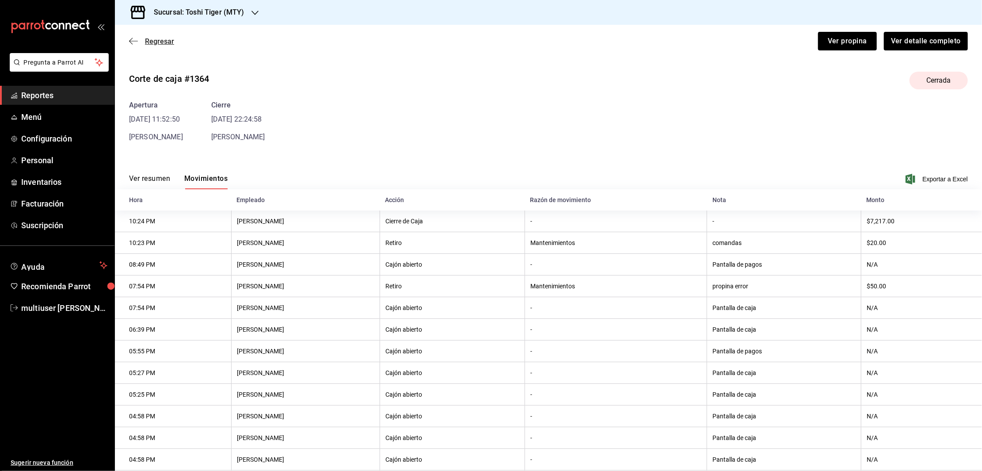
click at [131, 42] on icon "button" at bounding box center [133, 41] width 9 height 8
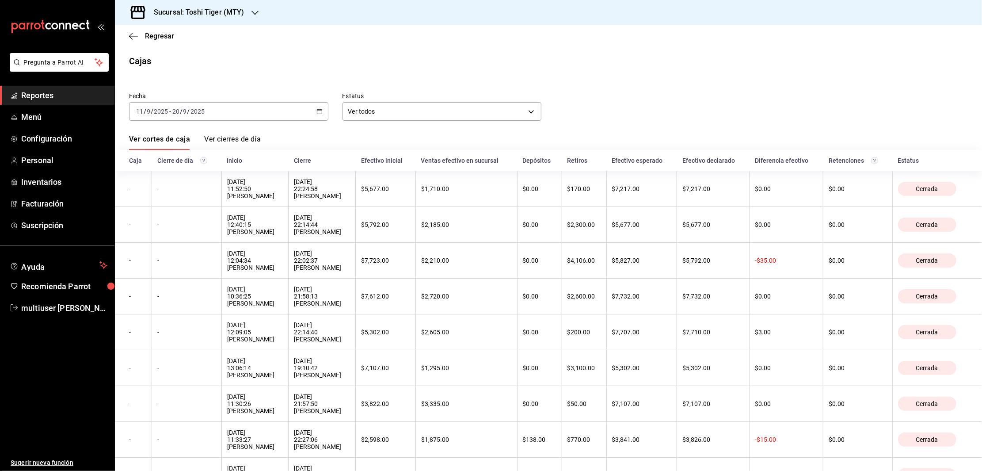
click at [313, 111] on div "[DATE] [DATE] - [DATE] [DATE]" at bounding box center [228, 111] width 199 height 19
click at [145, 233] on span "Rango de fechas" at bounding box center [171, 237] width 69 height 9
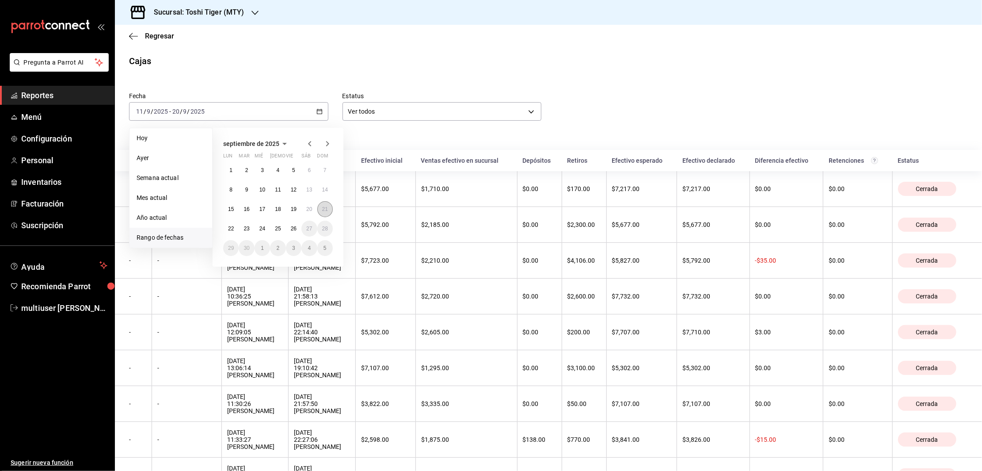
click at [324, 206] on abbr "21" at bounding box center [325, 209] width 6 height 6
click at [297, 230] on button "26" at bounding box center [293, 229] width 15 height 16
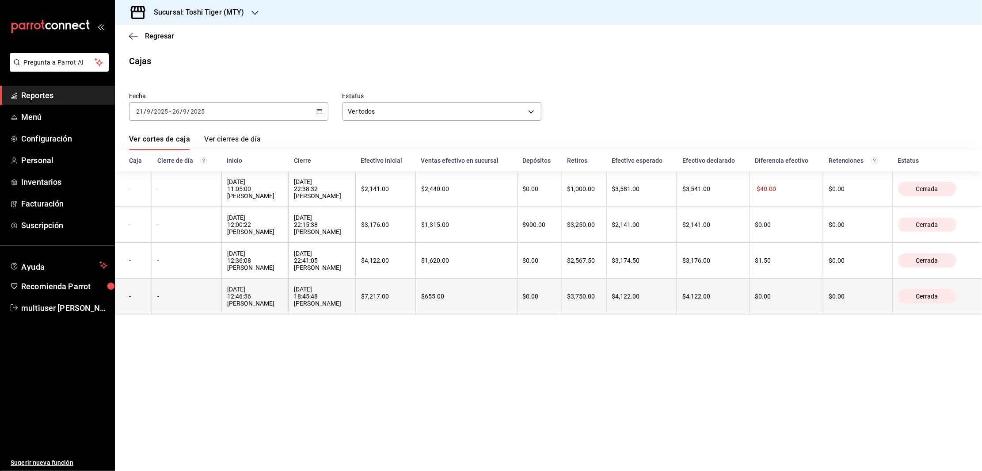
click at [251, 299] on div "[DATE] 12:46:56 [PERSON_NAME]" at bounding box center [255, 296] width 56 height 21
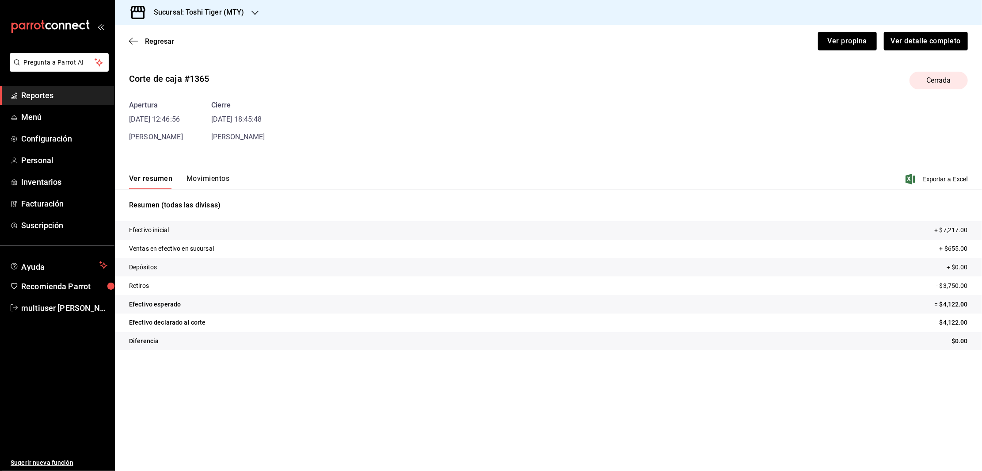
click at [207, 179] on button "Movimientos" at bounding box center [208, 181] width 43 height 15
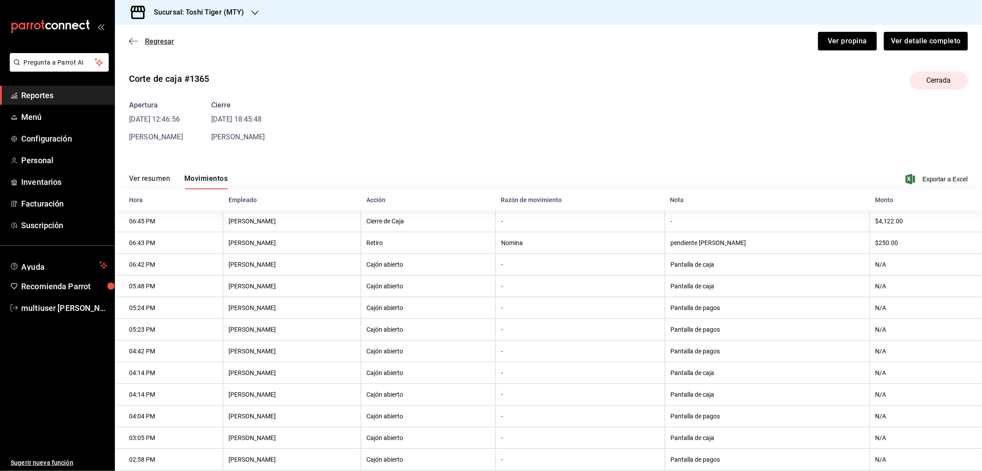
click at [133, 39] on icon "button" at bounding box center [133, 41] width 9 height 8
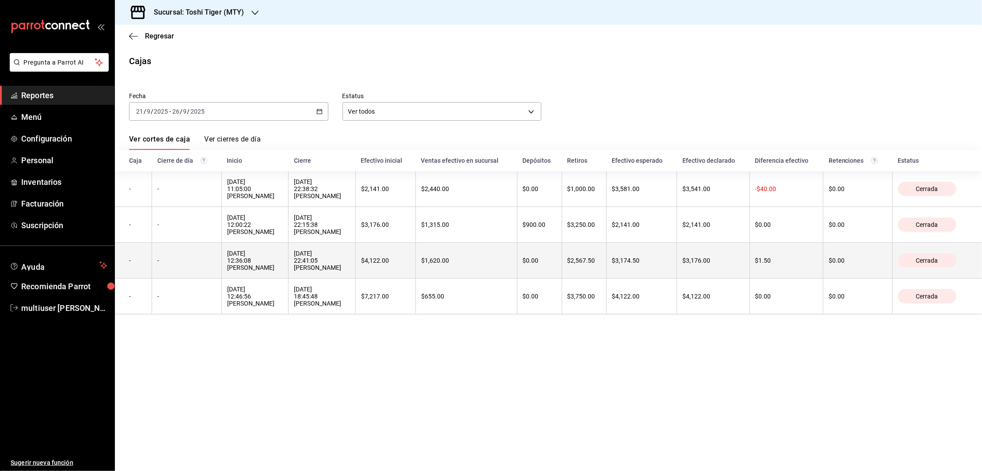
click at [210, 270] on th "-" at bounding box center [186, 261] width 69 height 36
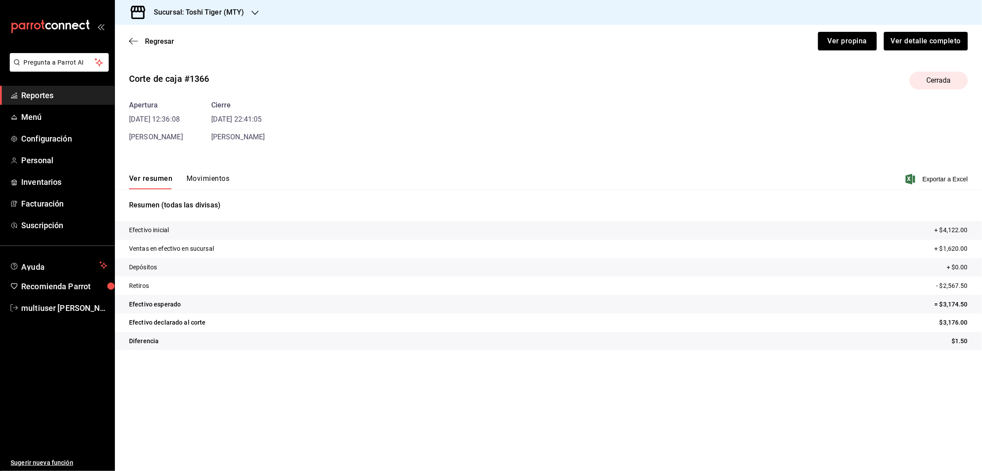
click at [207, 182] on button "Movimientos" at bounding box center [208, 181] width 43 height 15
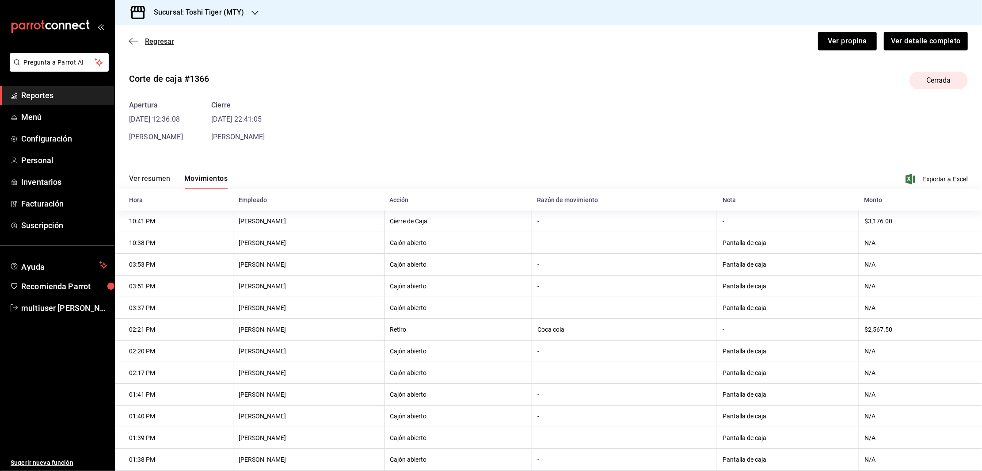
click at [136, 40] on icon "button" at bounding box center [133, 41] width 9 height 8
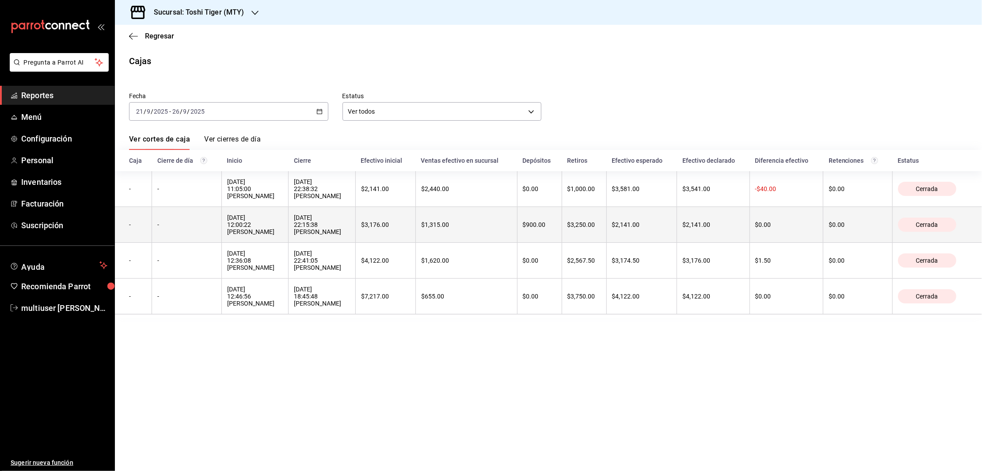
click at [171, 233] on th "-" at bounding box center [186, 225] width 69 height 36
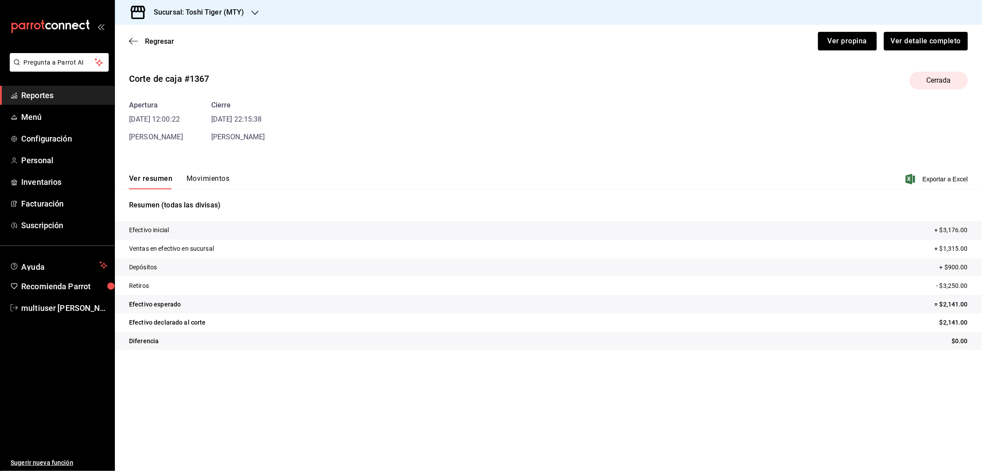
click at [208, 179] on button "Movimientos" at bounding box center [208, 181] width 43 height 15
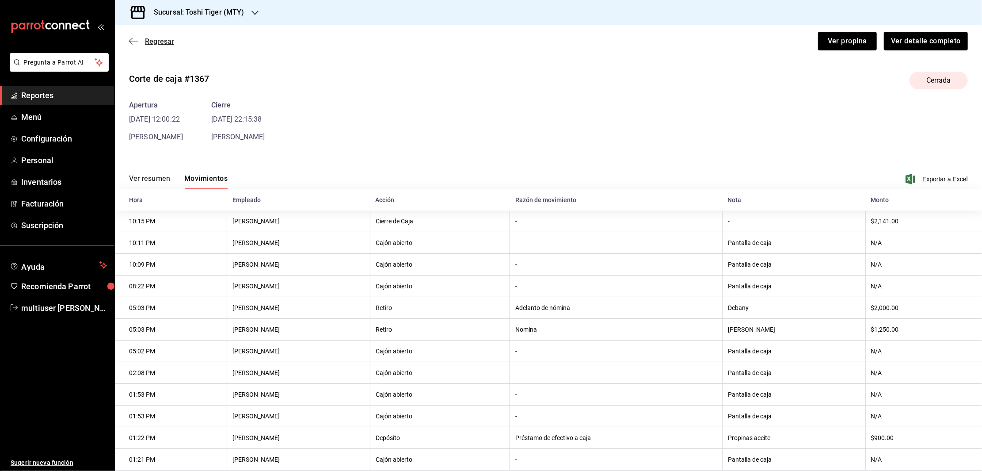
click at [131, 40] on icon "button" at bounding box center [133, 41] width 9 height 8
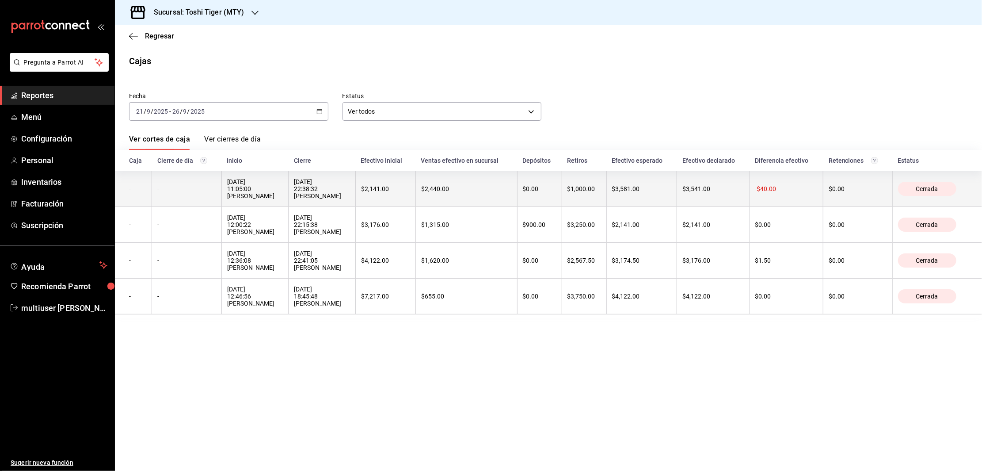
click at [191, 183] on th "-" at bounding box center [186, 189] width 69 height 36
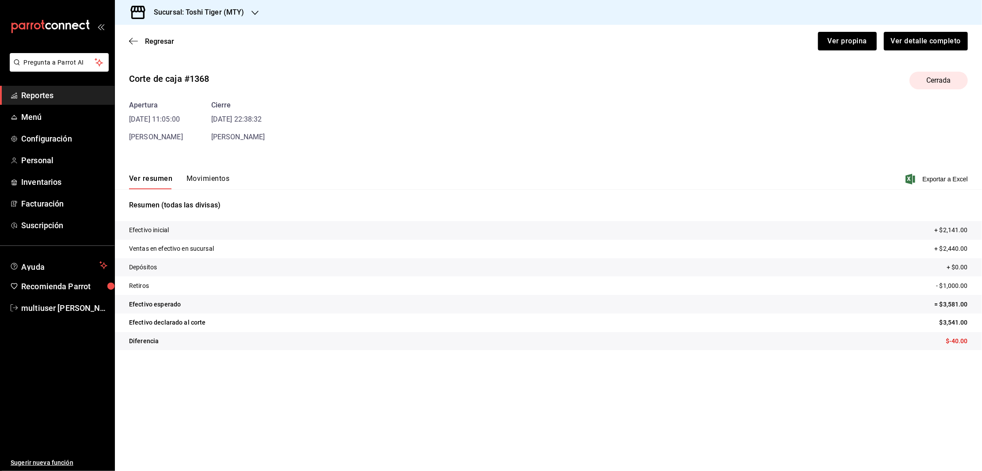
click at [210, 182] on button "Movimientos" at bounding box center [208, 181] width 43 height 15
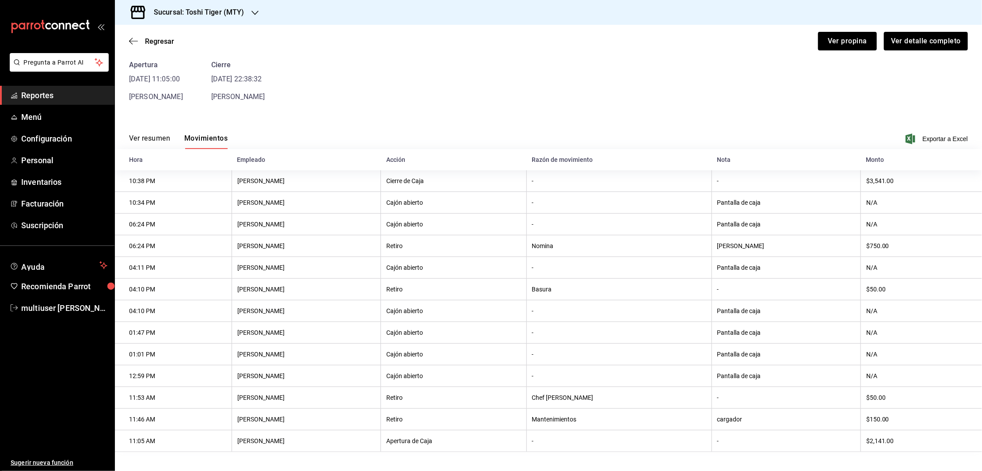
scroll to position [48, 0]
click at [135, 39] on icon "button" at bounding box center [133, 41] width 9 height 8
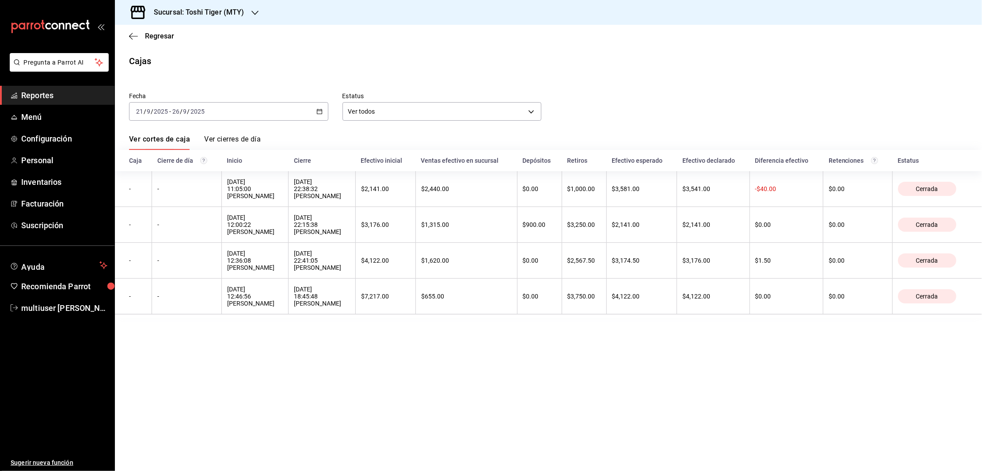
click at [135, 39] on icon "button" at bounding box center [133, 36] width 9 height 8
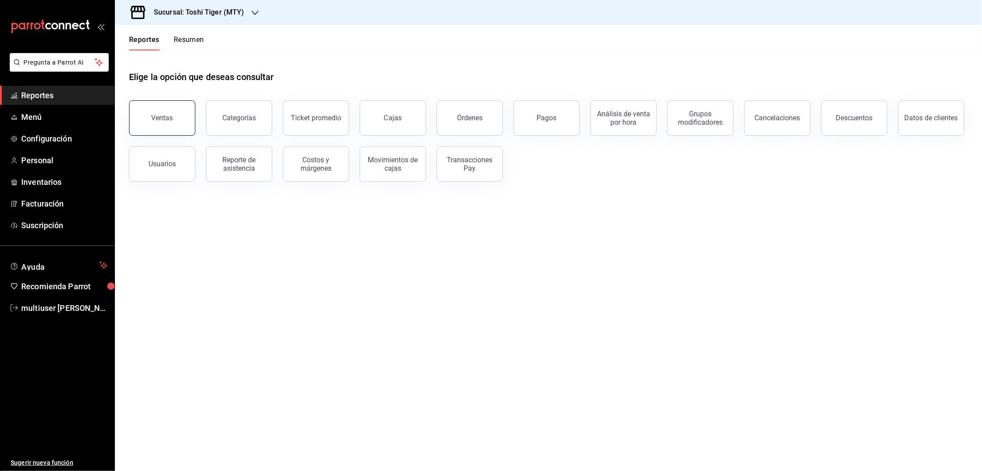
click at [174, 113] on button "Ventas" at bounding box center [162, 117] width 66 height 35
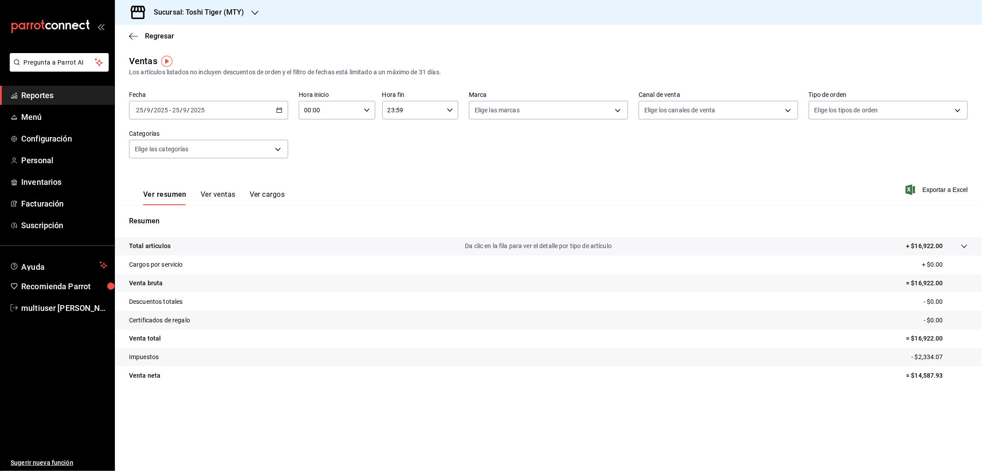
click at [282, 110] on \(Stroke\) "button" at bounding box center [279, 110] width 5 height 5
click at [156, 218] on span "Rango de fechas" at bounding box center [171, 216] width 69 height 9
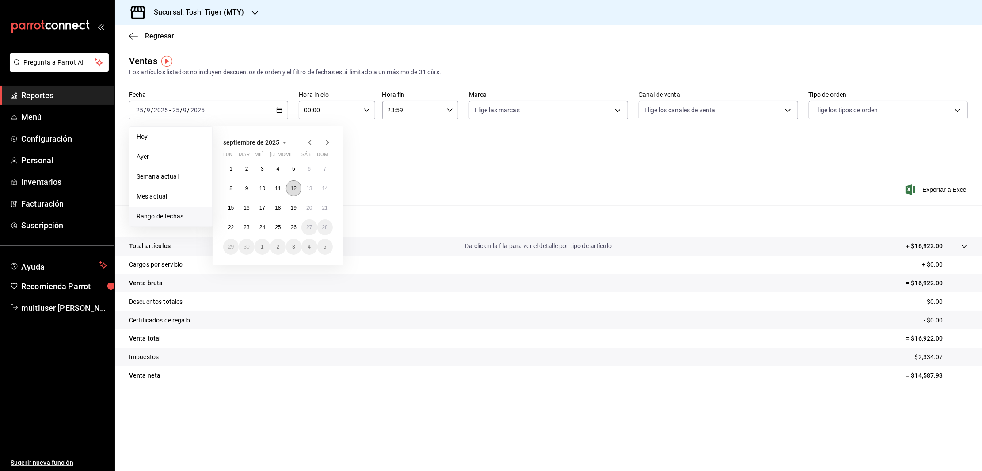
click at [297, 191] on button "12" at bounding box center [293, 188] width 15 height 16
click at [280, 233] on button "25" at bounding box center [277, 227] width 15 height 16
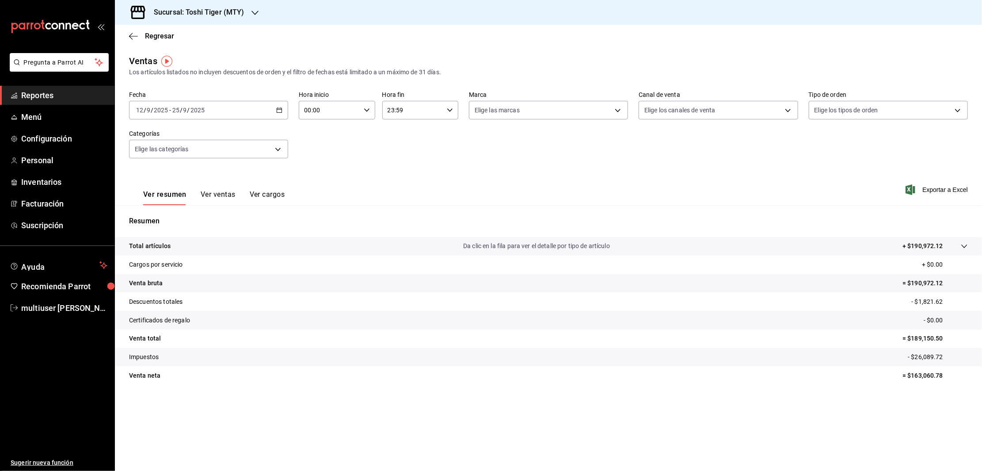
click at [214, 190] on button "Ver ventas" at bounding box center [218, 197] width 35 height 15
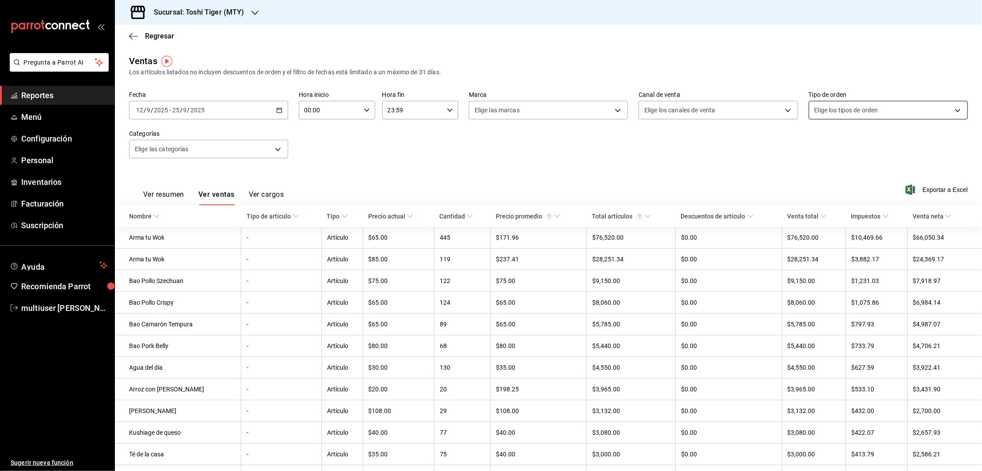
click at [835, 111] on body "Pregunta a Parrot AI Reportes Menú Configuración Personal Inventarios Facturaci…" at bounding box center [491, 235] width 982 height 471
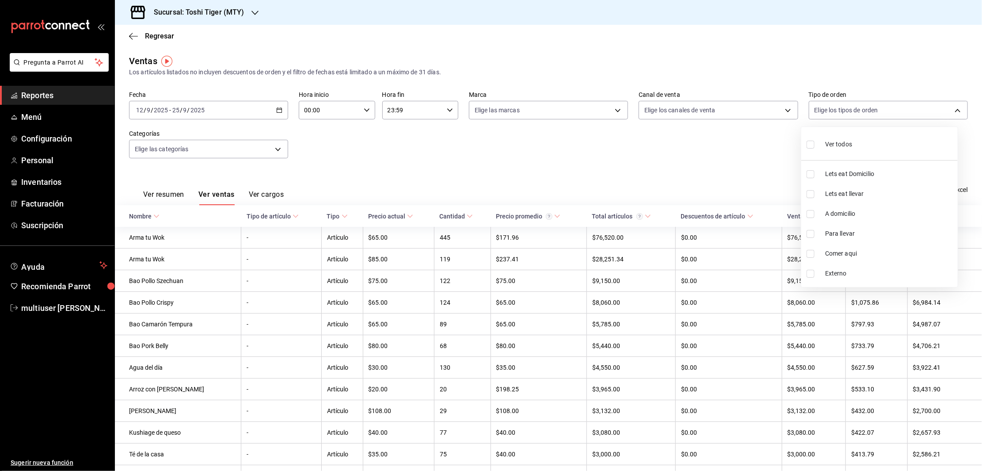
click at [745, 103] on div at bounding box center [491, 235] width 982 height 471
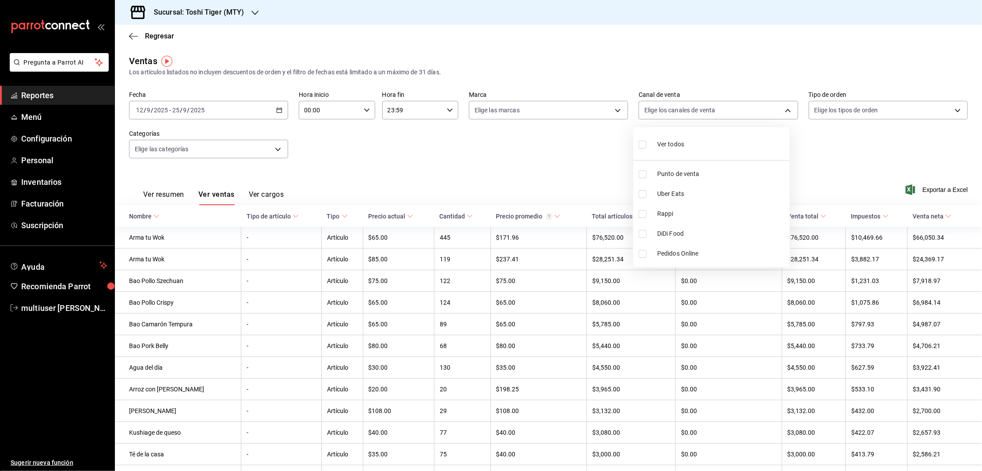
click at [745, 103] on body "Pregunta a Parrot AI Reportes Menú Configuración Personal Inventarios Facturaci…" at bounding box center [491, 235] width 982 height 471
click at [240, 147] on div at bounding box center [491, 235] width 982 height 471
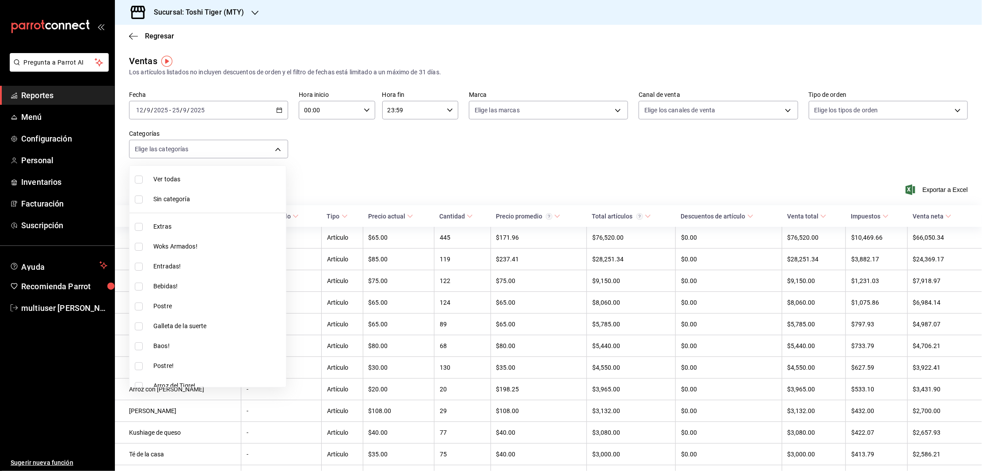
click at [240, 147] on body "Pregunta a Parrot AI Reportes Menú Configuración Personal Inventarios Facturaci…" at bounding box center [491, 235] width 982 height 471
click at [139, 312] on input "checkbox" at bounding box center [139, 314] width 8 height 8
checkbox input "true"
type input "ad267b71-d7de-4eeb-bf49-781414b0393c"
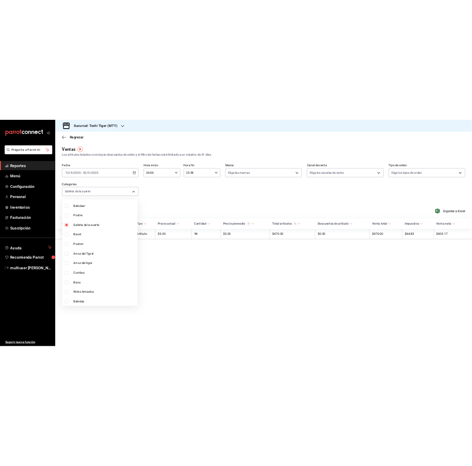
scroll to position [147, 0]
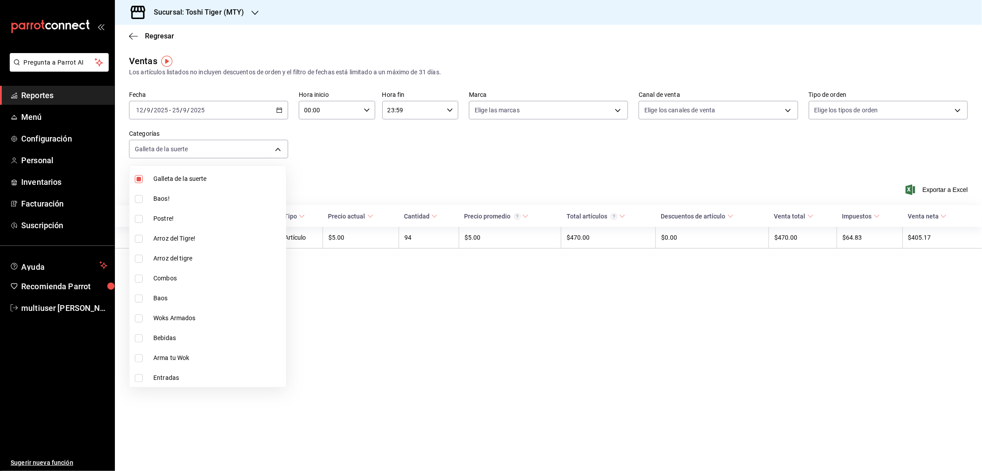
click at [377, 330] on div at bounding box center [491, 235] width 982 height 471
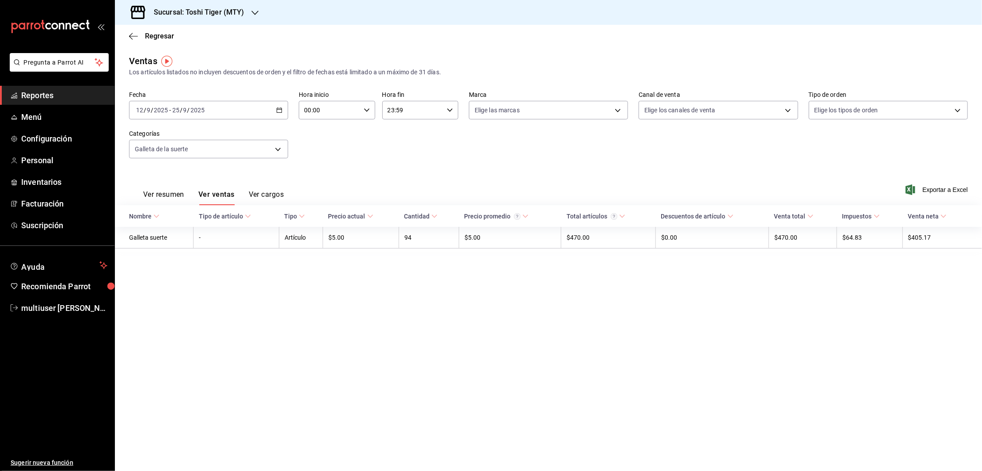
click at [279, 108] on icon "button" at bounding box center [279, 110] width 6 height 6
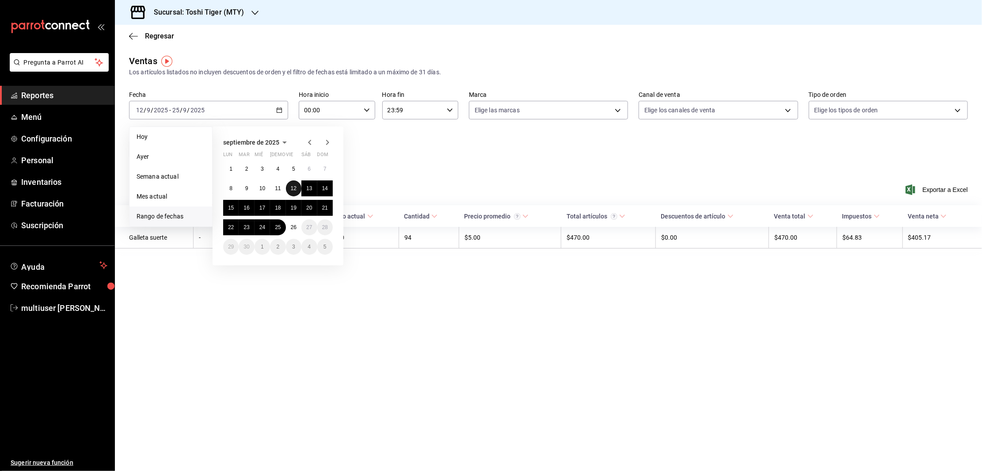
click at [291, 186] on abbr "12" at bounding box center [294, 188] width 6 height 6
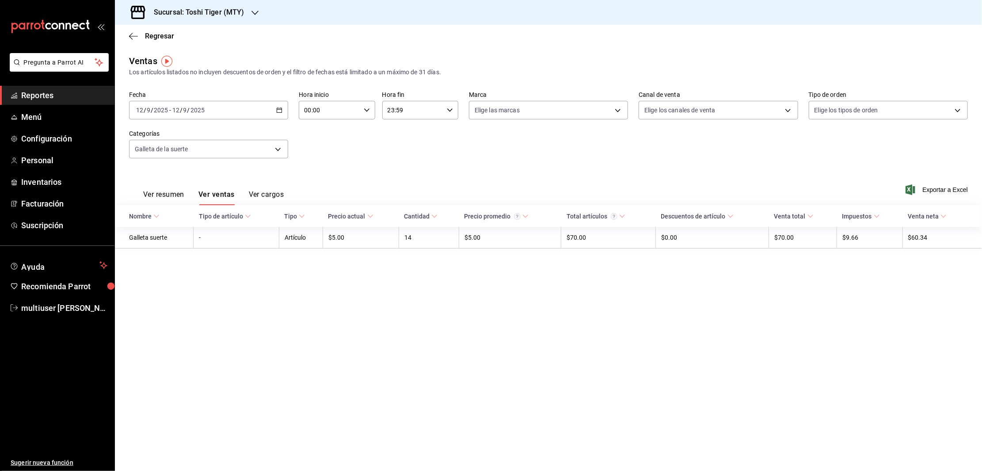
click at [279, 114] on div "[DATE] [DATE] - [DATE] [DATE]" at bounding box center [208, 110] width 159 height 19
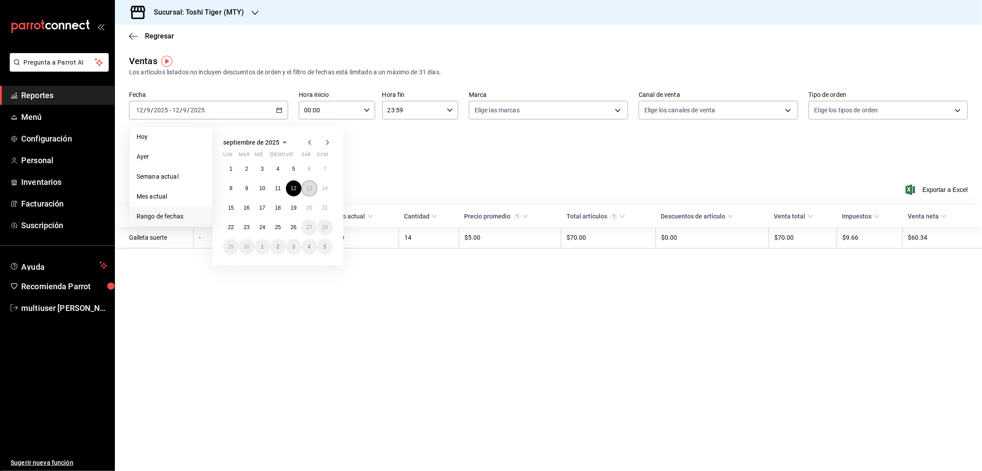
click at [310, 186] on abbr "13" at bounding box center [309, 188] width 6 height 6
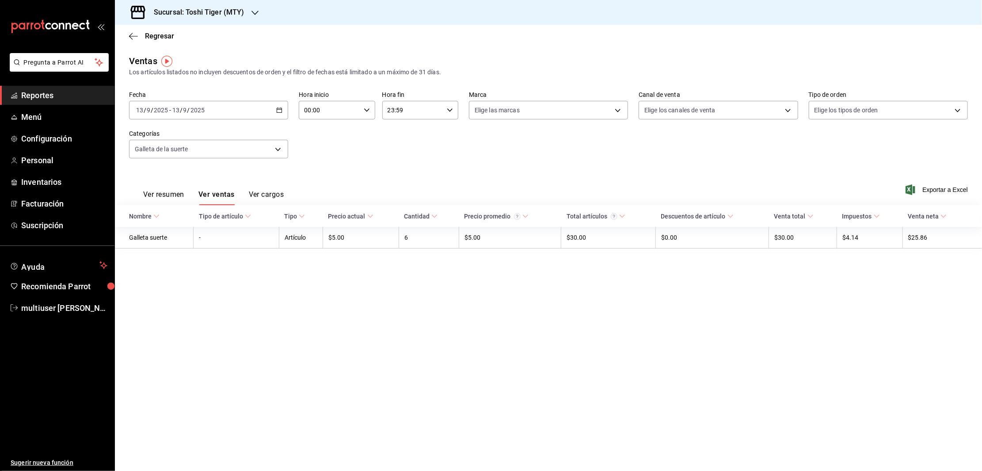
click at [275, 109] on div "[DATE] [DATE] - [DATE] [DATE]" at bounding box center [208, 110] width 159 height 19
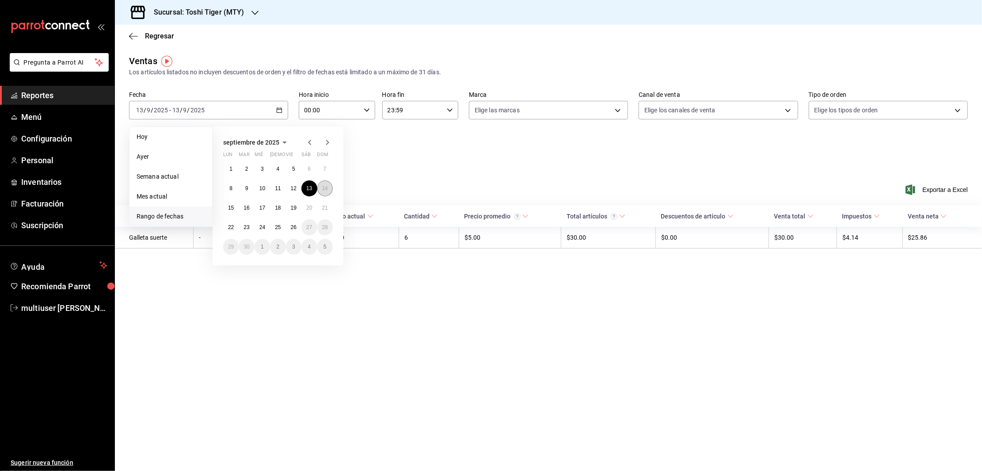
click at [322, 186] on abbr "14" at bounding box center [325, 188] width 6 height 6
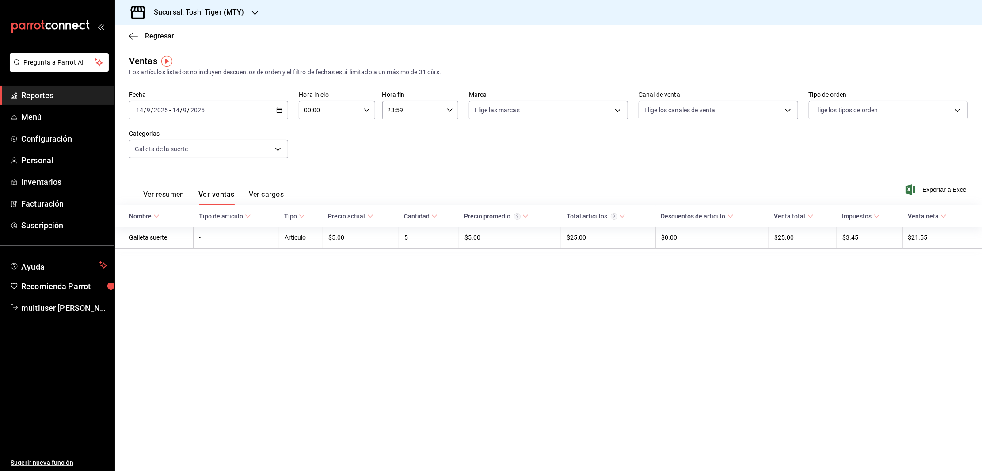
click at [275, 111] on div "[DATE] [DATE] - [DATE] [DATE]" at bounding box center [208, 110] width 159 height 19
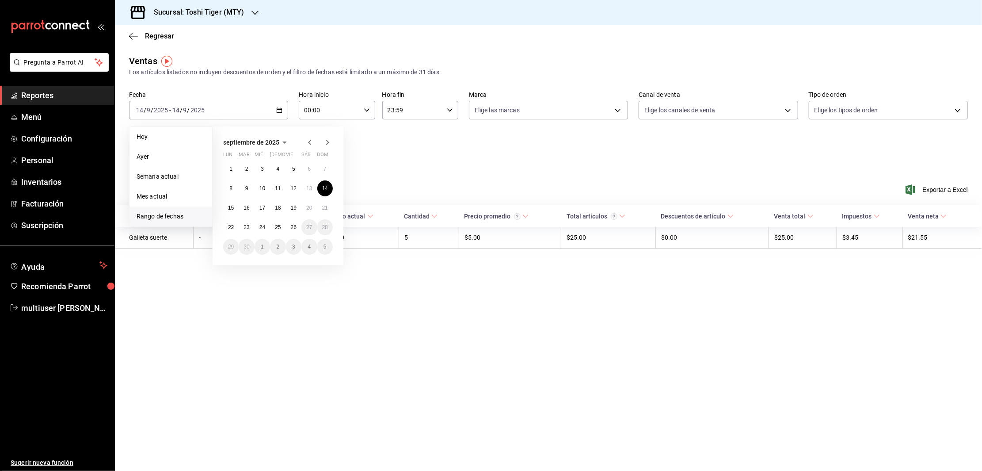
click at [223, 204] on div "1 2 3 4 5 6 7 8 9 10 11 12 13 14 15 16 17 18 19 20 21 22 23 24 25 26 27 28 29 3…" at bounding box center [278, 208] width 110 height 94
click at [234, 210] on button "15" at bounding box center [230, 208] width 15 height 16
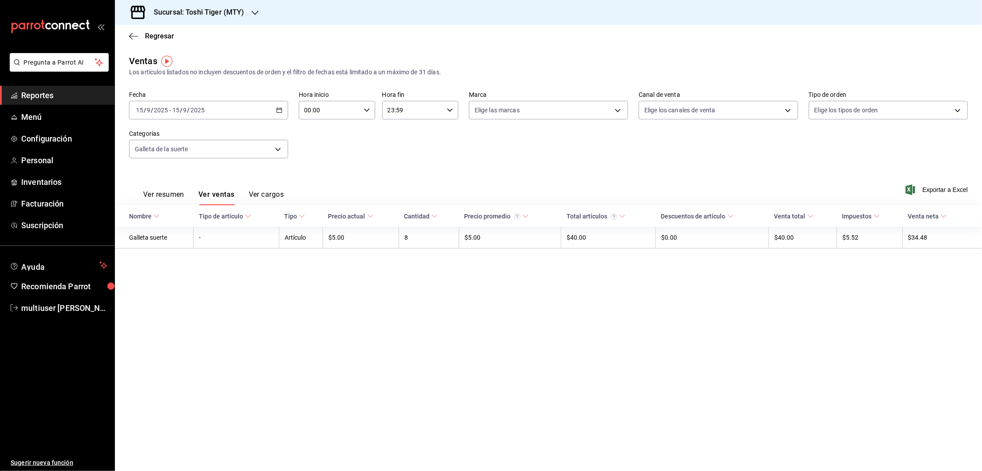
click at [282, 105] on div "[DATE] [DATE] - [DATE] [DATE]" at bounding box center [208, 110] width 159 height 19
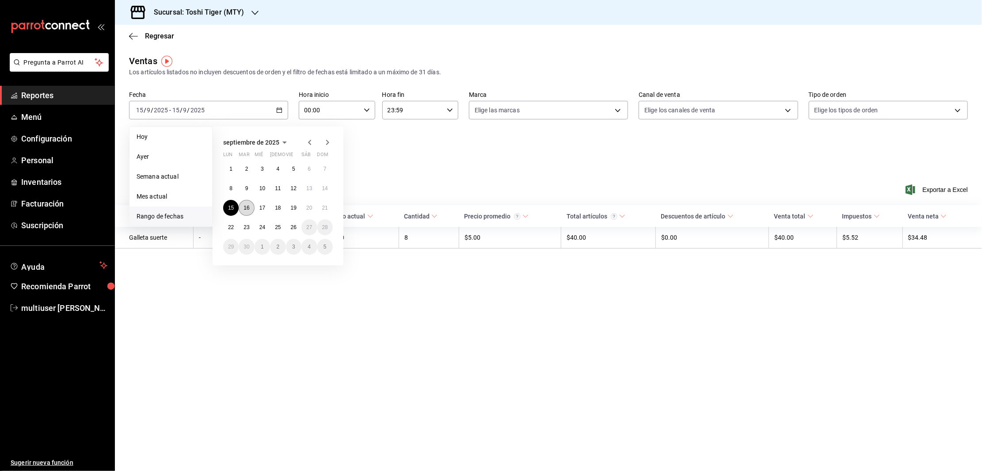
click at [249, 206] on abbr "16" at bounding box center [247, 208] width 6 height 6
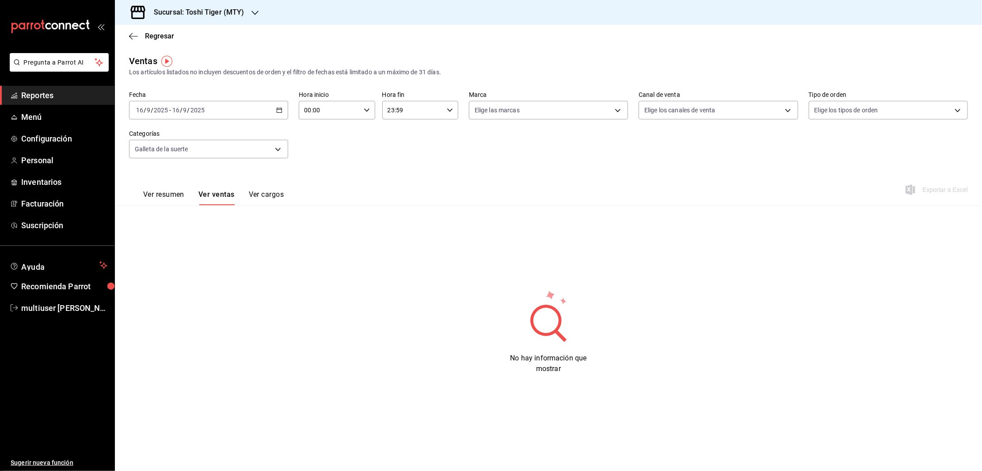
click at [275, 103] on div "[DATE] [DATE] - [DATE] [DATE]" at bounding box center [208, 110] width 159 height 19
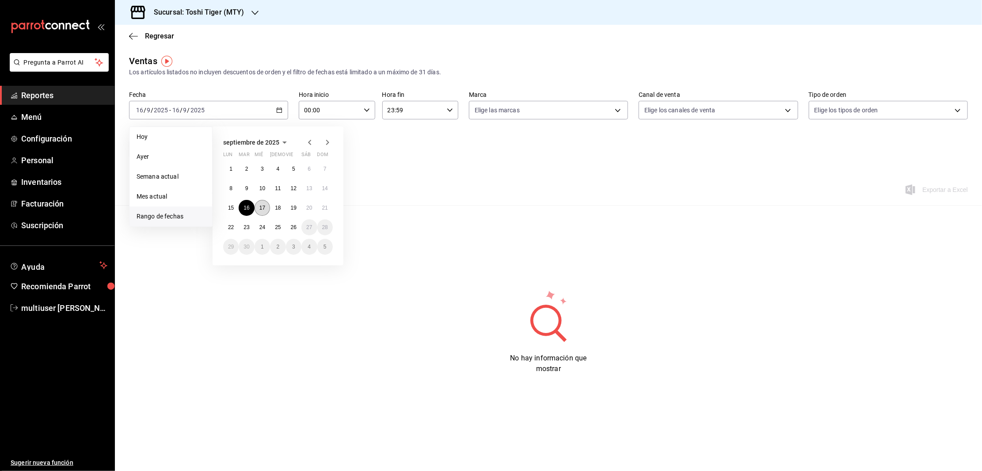
click at [259, 208] on abbr "17" at bounding box center [262, 208] width 6 height 6
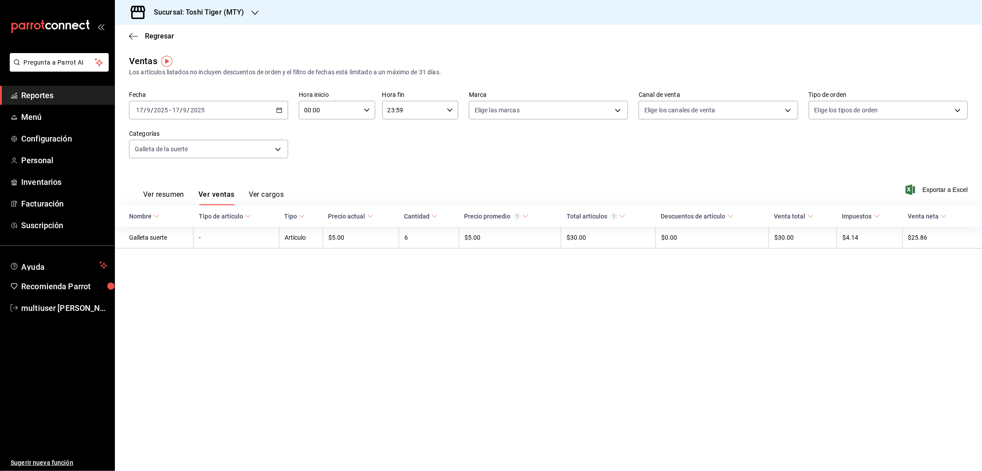
click at [281, 114] on div "[DATE] [DATE] - [DATE] [DATE]" at bounding box center [208, 110] width 159 height 19
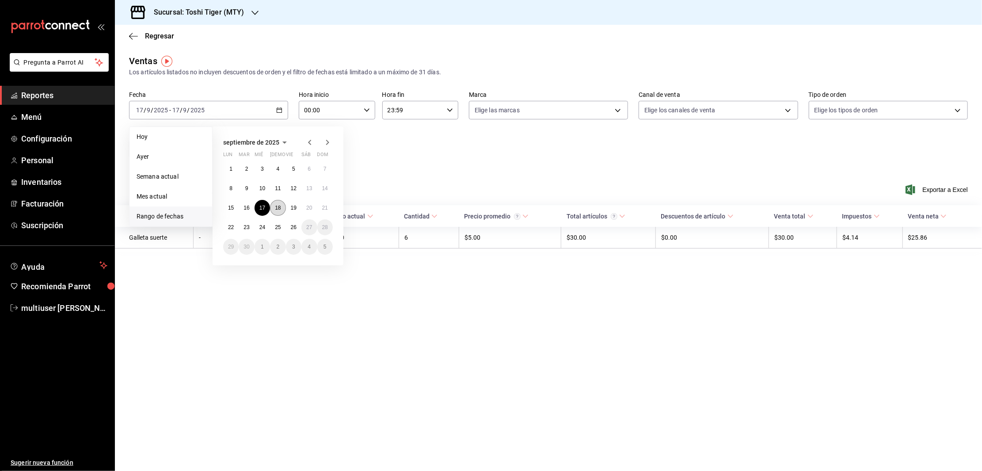
click at [279, 208] on abbr "18" at bounding box center [278, 208] width 6 height 6
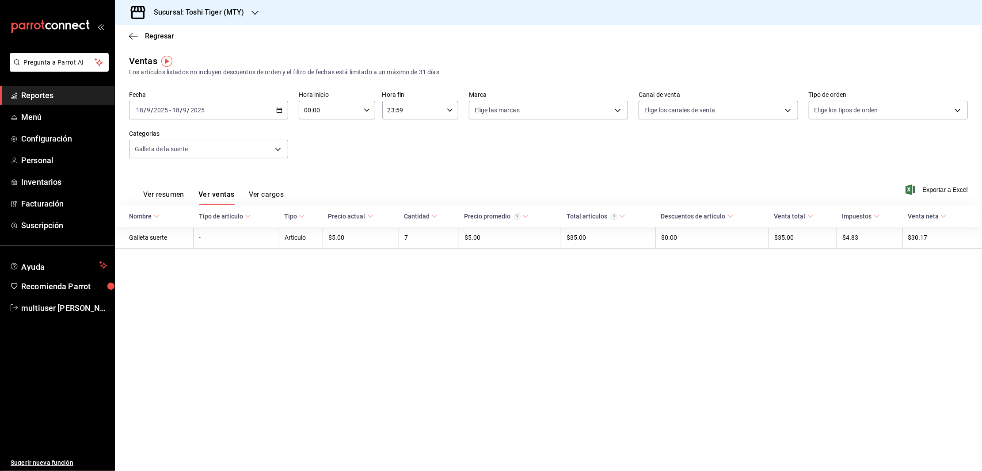
click at [282, 109] on icon "button" at bounding box center [279, 110] width 6 height 6
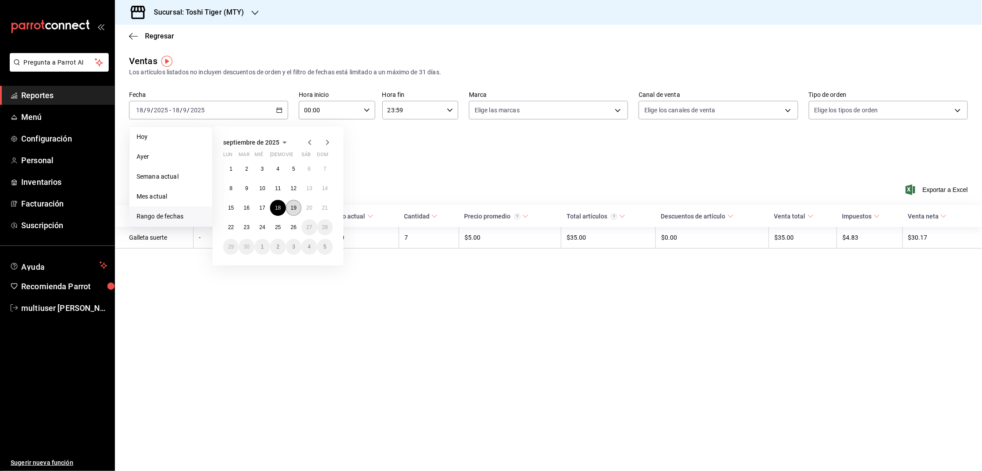
click at [293, 201] on button "19" at bounding box center [293, 208] width 15 height 16
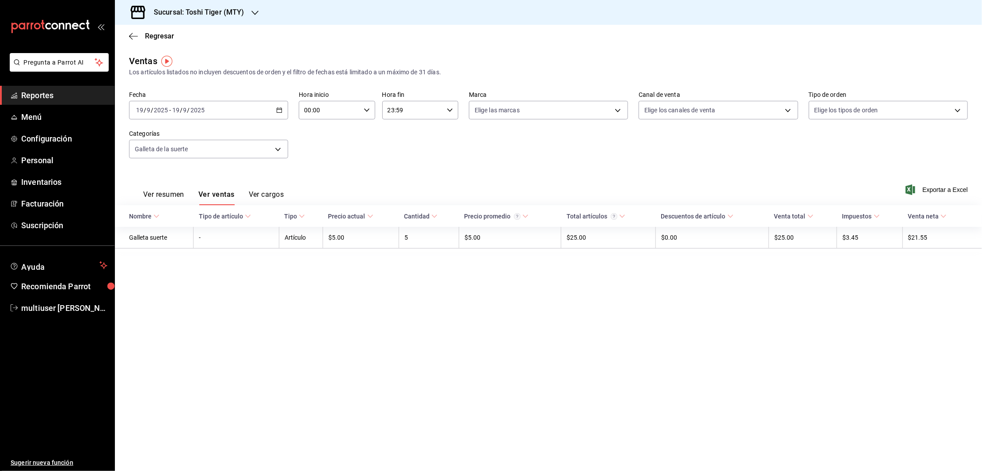
drag, startPoint x: 270, startPoint y: 113, endPoint x: 279, endPoint y: 113, distance: 8.8
click at [279, 113] on div "[DATE] [DATE] - [DATE] [DATE]" at bounding box center [208, 110] width 159 height 19
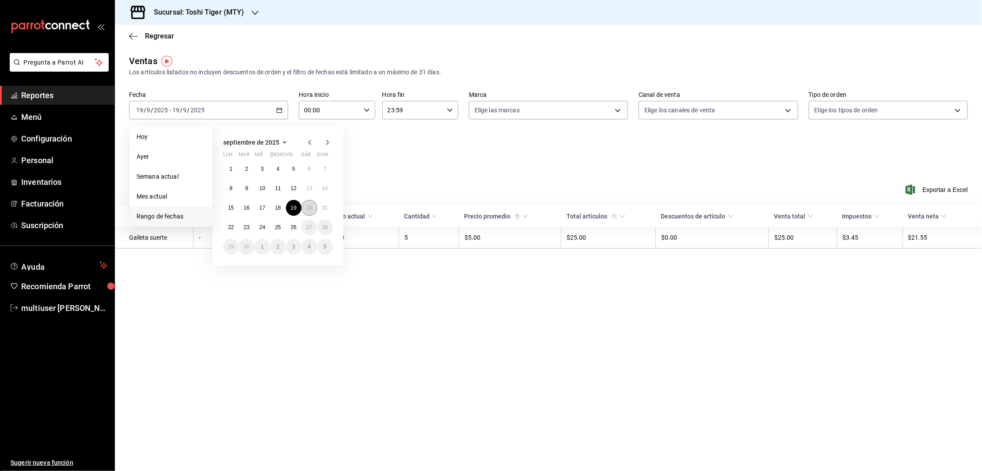
click at [311, 207] on abbr "20" at bounding box center [309, 208] width 6 height 6
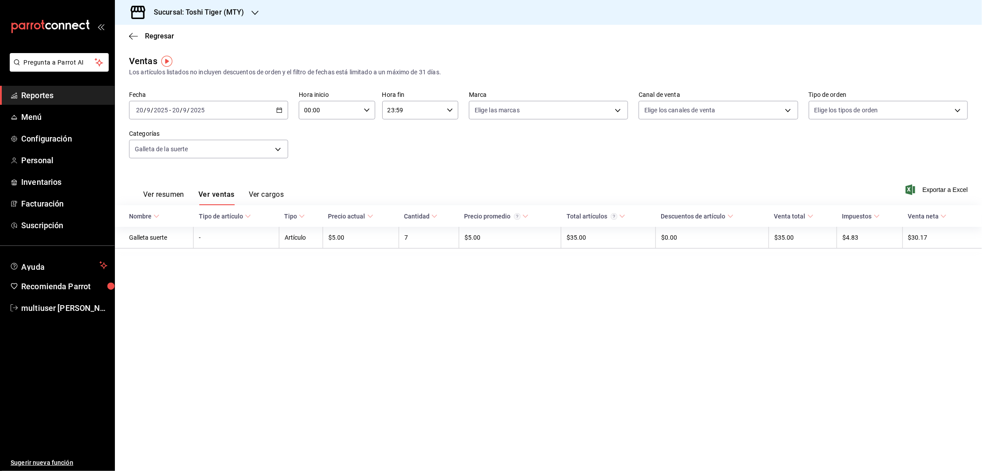
click at [275, 111] on div "[DATE] [DATE] - [DATE] [DATE]" at bounding box center [208, 110] width 159 height 19
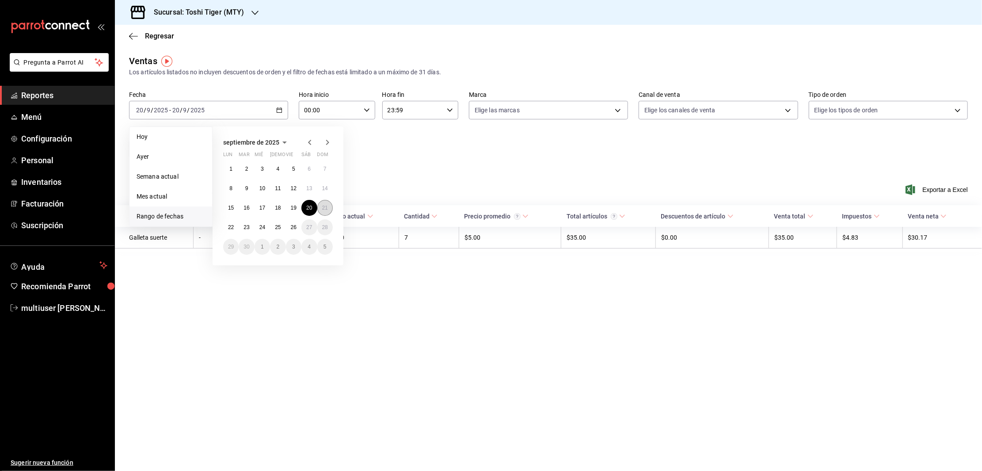
click at [321, 202] on button "21" at bounding box center [324, 208] width 15 height 16
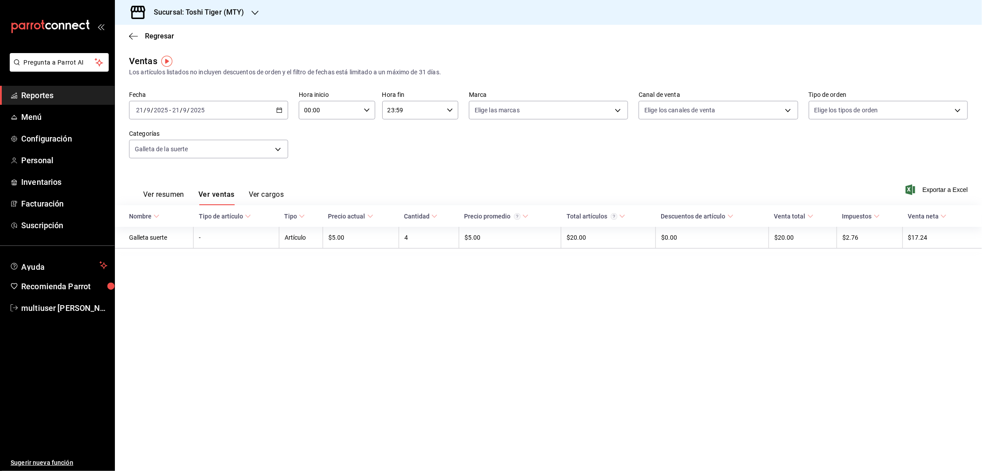
click at [283, 114] on div "[DATE] [DATE] - [DATE] [DATE]" at bounding box center [208, 110] width 159 height 19
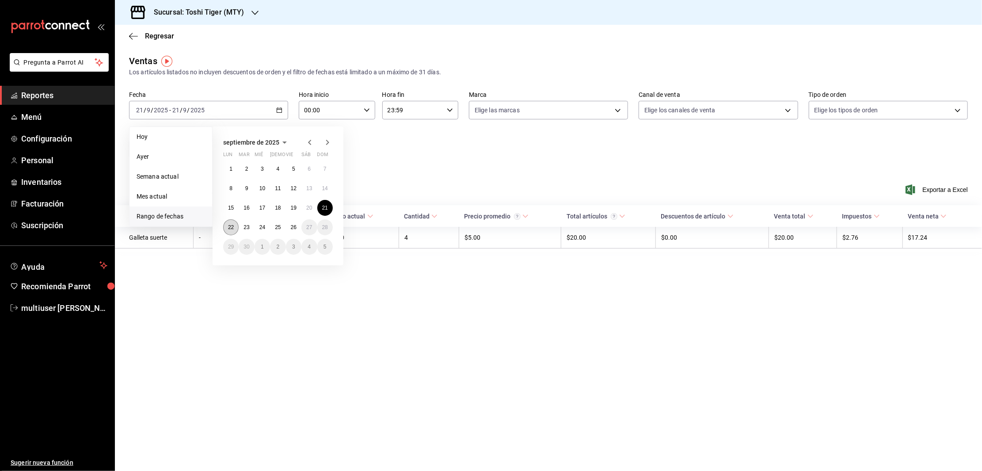
click at [229, 226] on abbr "22" at bounding box center [231, 227] width 6 height 6
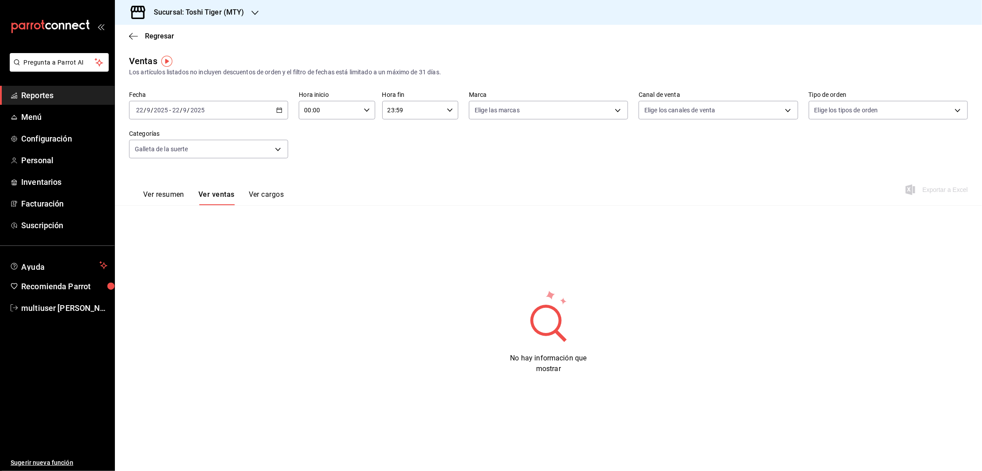
click at [279, 109] on \(Stroke\) "button" at bounding box center [279, 109] width 5 height 0
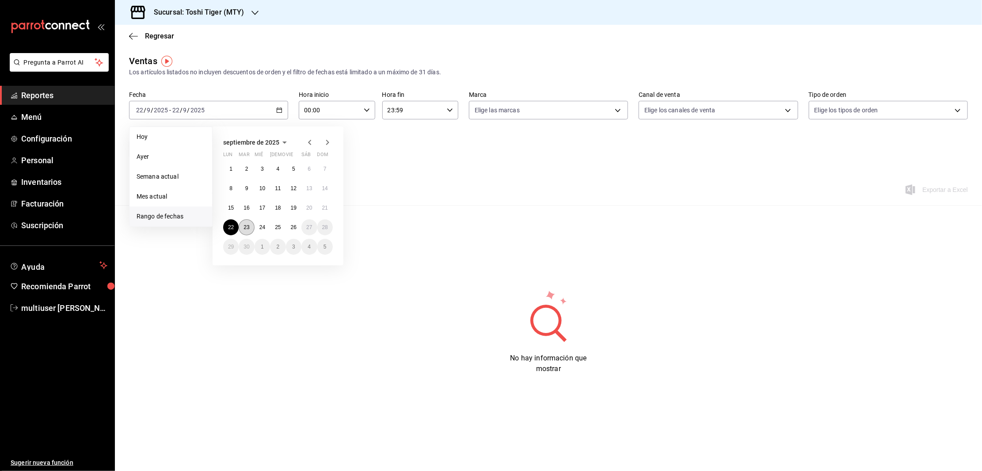
click at [243, 225] on button "23" at bounding box center [246, 227] width 15 height 16
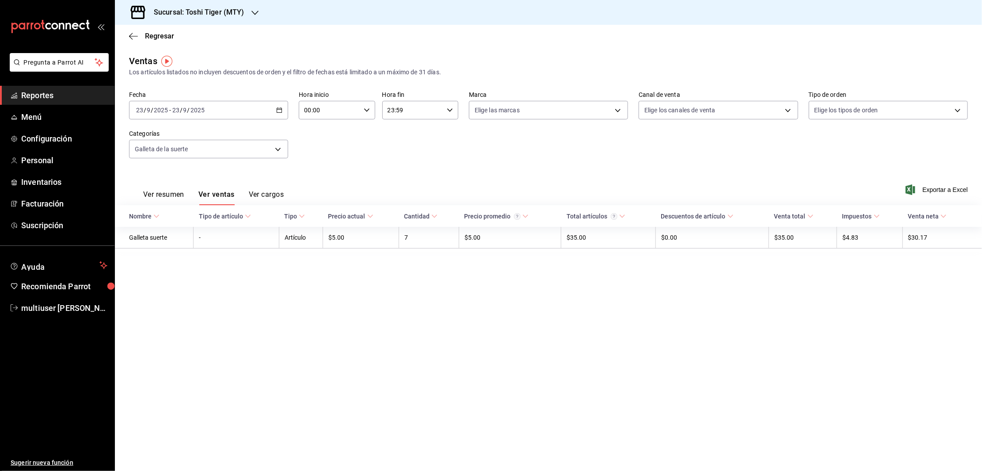
click at [282, 114] on div "[DATE] [DATE] - [DATE] [DATE]" at bounding box center [208, 110] width 159 height 19
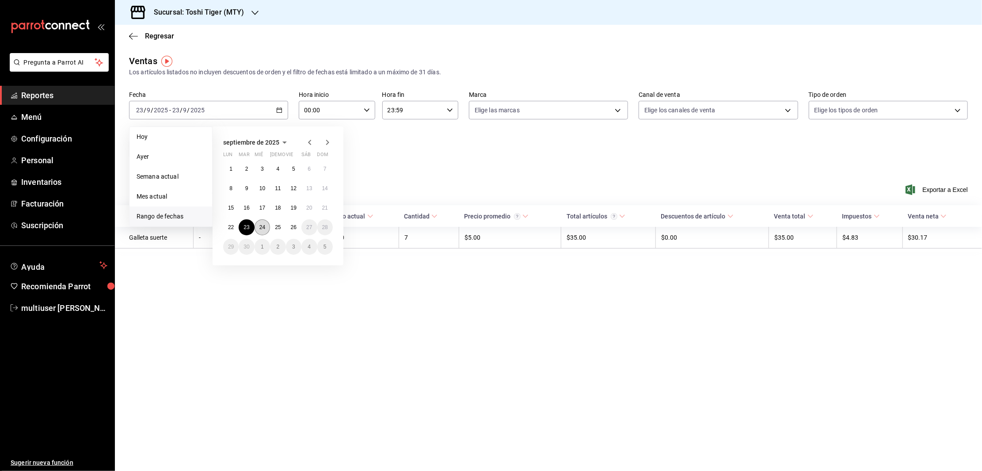
click at [260, 226] on abbr "24" at bounding box center [262, 227] width 6 height 6
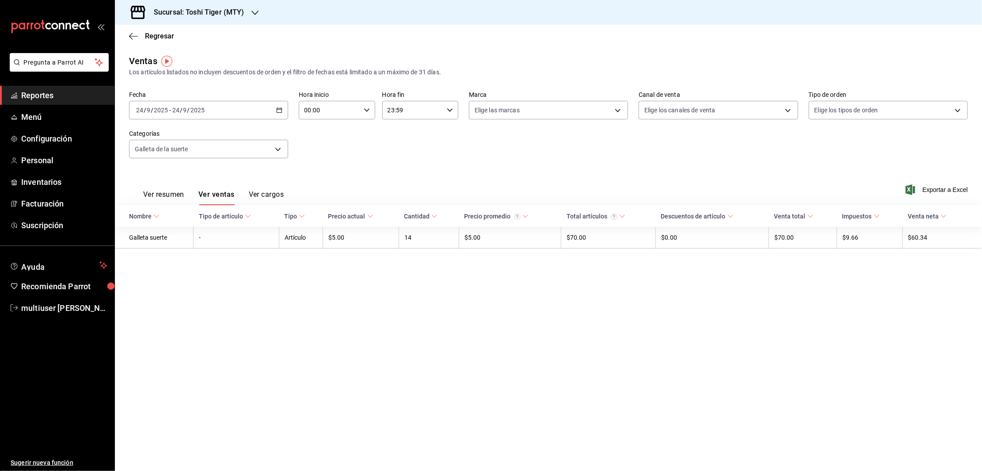
click at [286, 108] on div "[DATE] [DATE] - [DATE] [DATE]" at bounding box center [208, 110] width 159 height 19
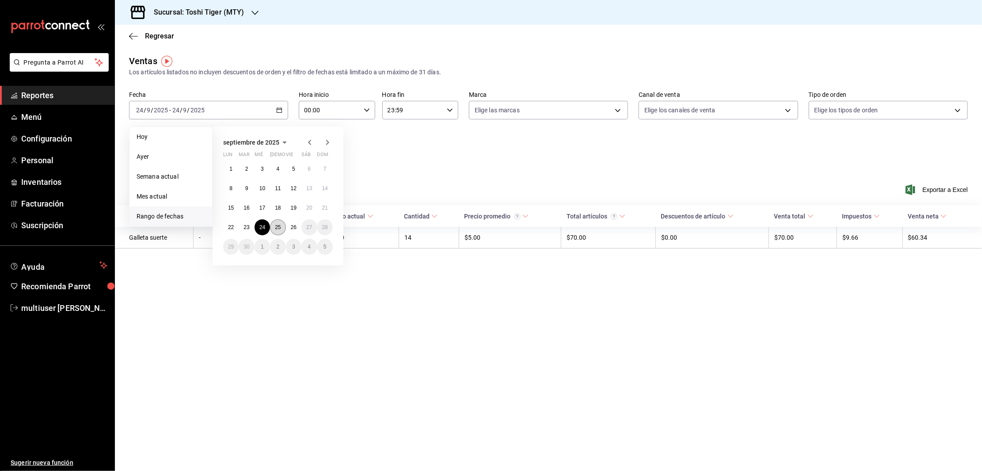
click at [281, 224] on abbr "25" at bounding box center [278, 227] width 6 height 6
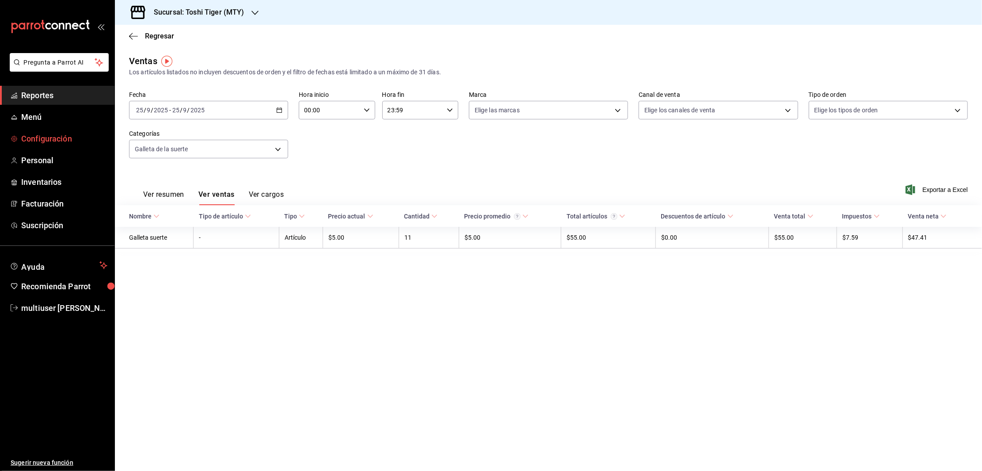
click at [25, 136] on span "Configuración" at bounding box center [64, 139] width 86 height 12
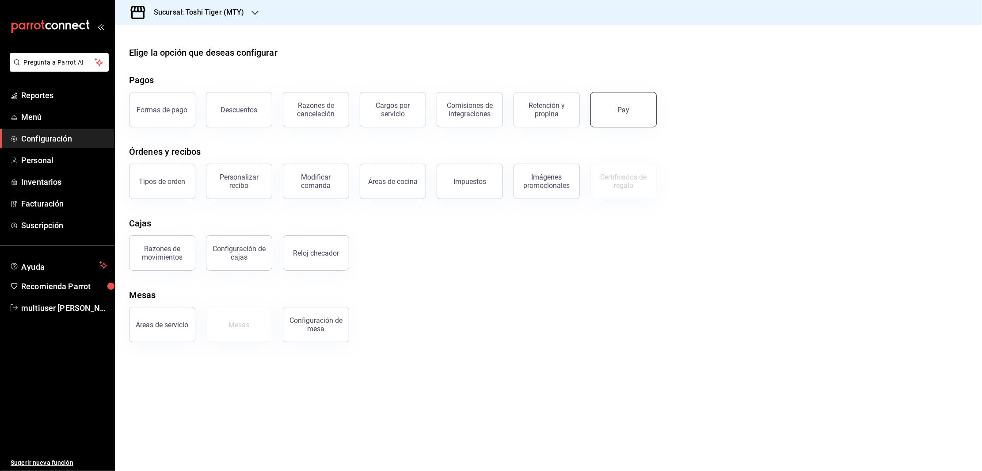
click at [610, 118] on button "Pay" at bounding box center [624, 109] width 66 height 35
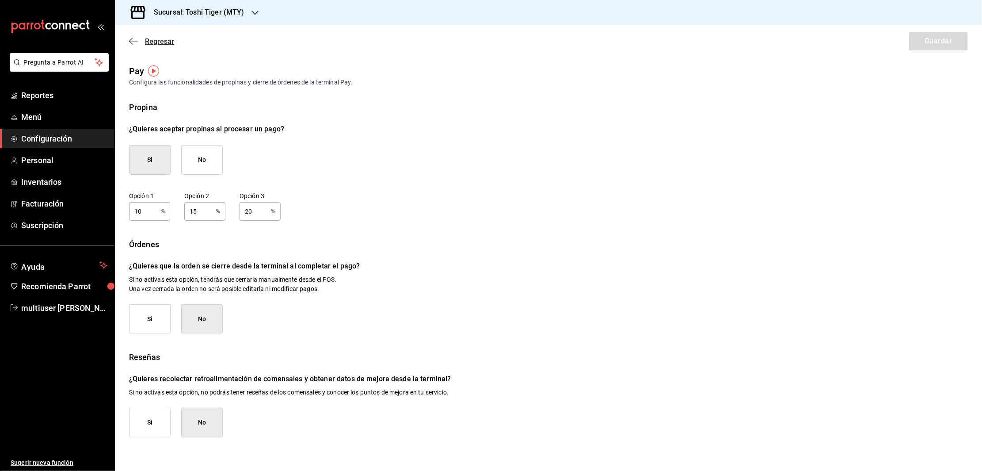
click at [131, 39] on icon "button" at bounding box center [131, 41] width 4 height 7
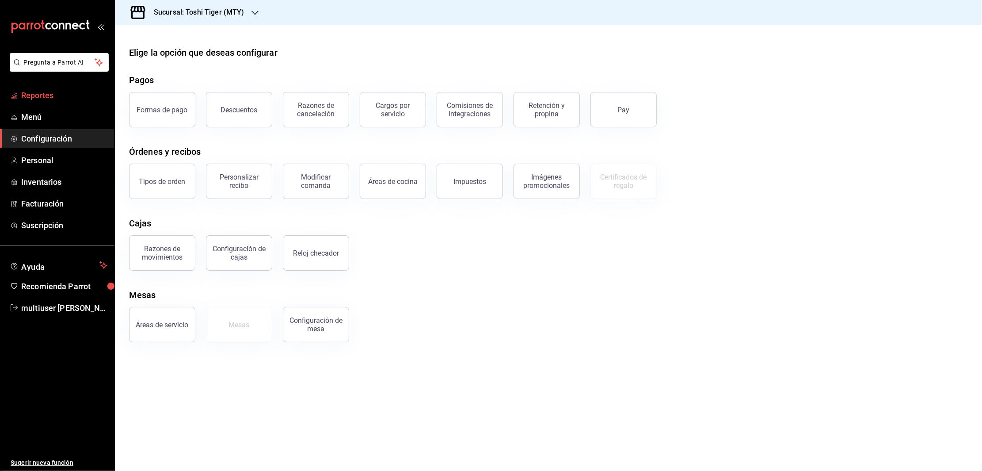
click at [34, 97] on span "Reportes" at bounding box center [64, 95] width 86 height 12
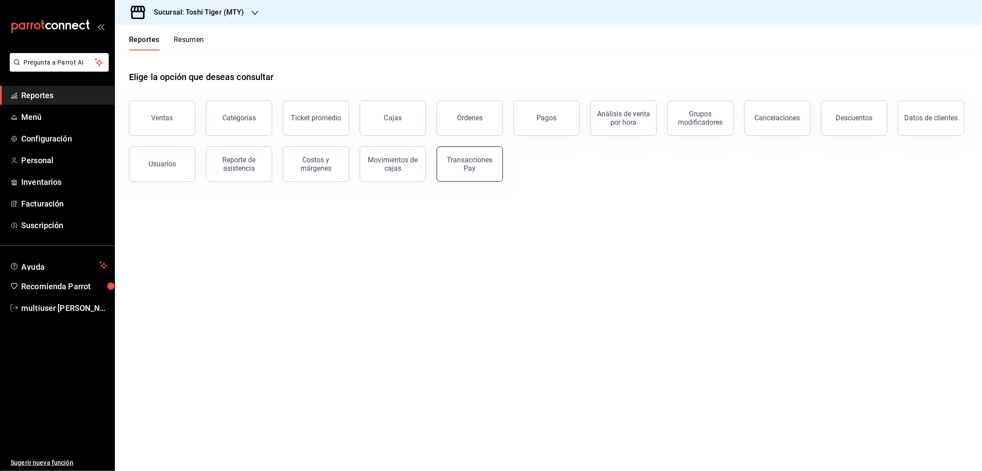
click at [462, 156] on button "Transacciones Pay" at bounding box center [470, 163] width 66 height 35
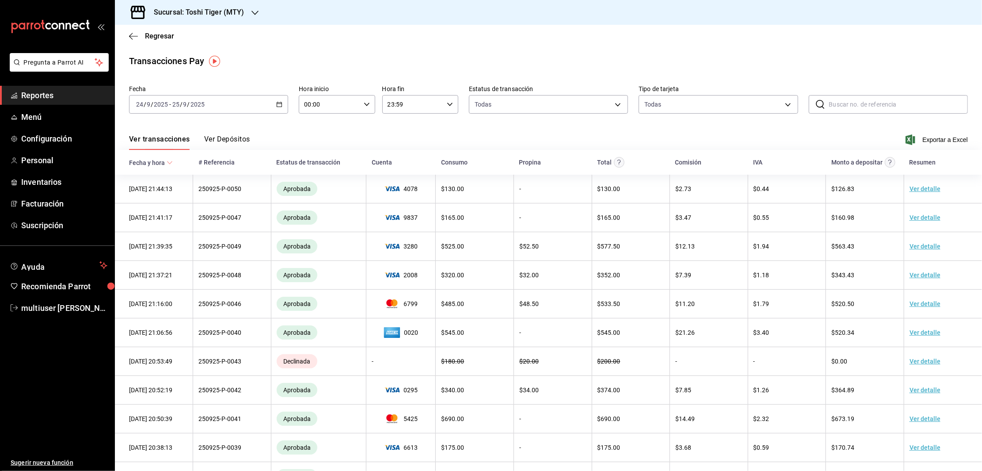
click at [216, 140] on button "Ver Depósitos" at bounding box center [227, 142] width 46 height 15
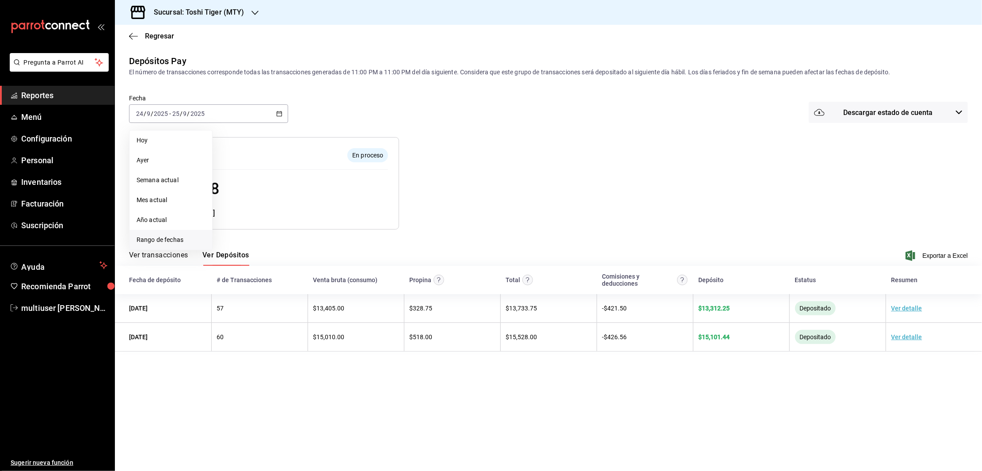
click at [156, 236] on span "Rango de fechas" at bounding box center [171, 239] width 69 height 9
click at [294, 192] on abbr "12" at bounding box center [294, 192] width 6 height 6
click at [275, 229] on abbr "25" at bounding box center [278, 231] width 6 height 6
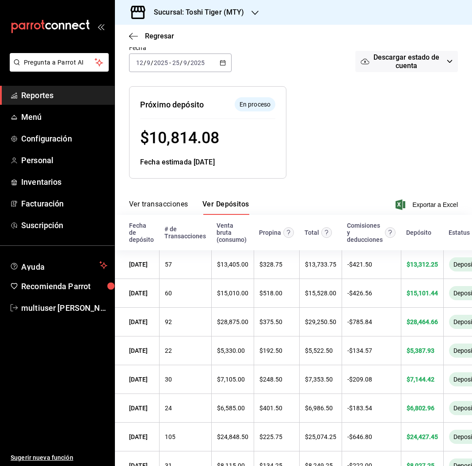
scroll to position [115, 0]
